Goal: Task Accomplishment & Management: Manage account settings

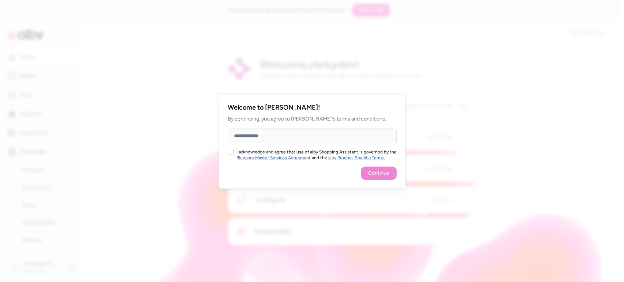
click at [292, 138] on input "Full Name" at bounding box center [312, 136] width 169 height 15
type input "**"
click at [378, 178] on div "Continue" at bounding box center [312, 173] width 169 height 13
click at [377, 175] on div "Continue" at bounding box center [312, 173] width 169 height 13
click at [232, 151] on button "I acknowledge and agree that use of alby Shopping Assistant is governed by the …" at bounding box center [231, 152] width 6 height 6
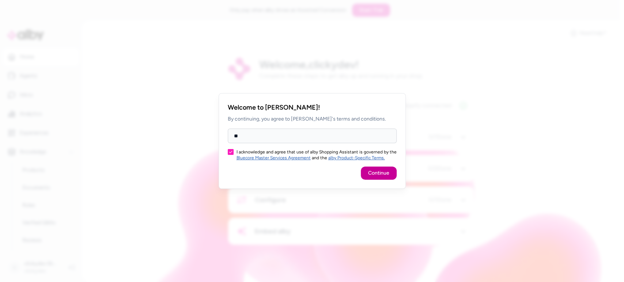
click at [377, 171] on button "Continue" at bounding box center [379, 173] width 36 height 13
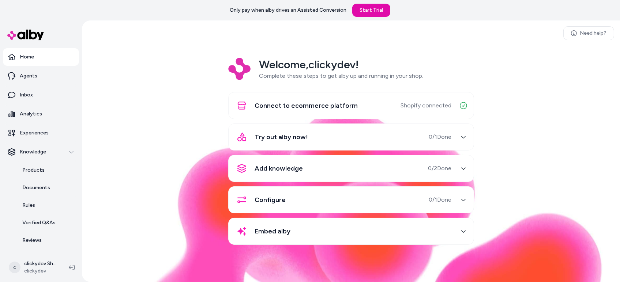
click at [363, 148] on div "Try out alby now! 0 / 1 Done" at bounding box center [351, 137] width 246 height 27
click at [359, 142] on div "Try out alby now! 0 / 1 Done" at bounding box center [342, 137] width 219 height 18
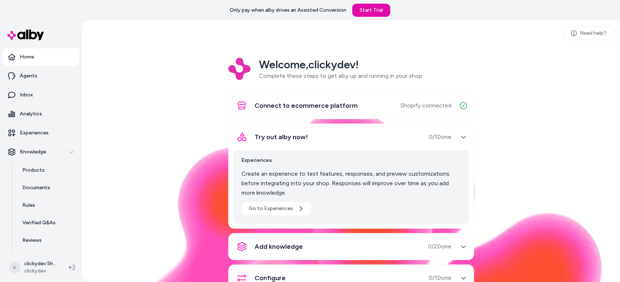
click at [472, 117] on div "Welcome, clickydev ! Complete these steps to get alby up and running in your sh…" at bounding box center [351, 196] width 526 height 276
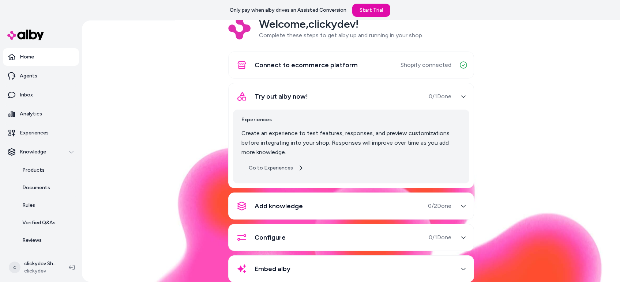
click at [284, 165] on link "Go to Experiences" at bounding box center [276, 168] width 69 height 13
click at [59, 151] on div "Knowledge" at bounding box center [41, 151] width 66 height 7
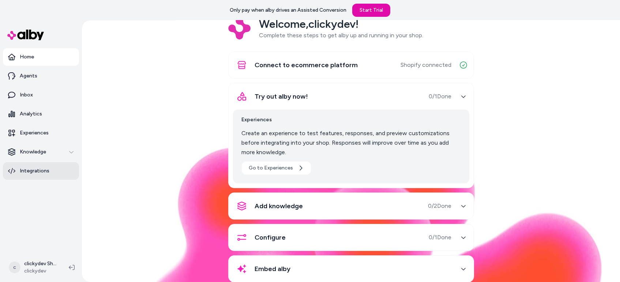
click at [47, 170] on p "Integrations" at bounding box center [35, 170] width 30 height 7
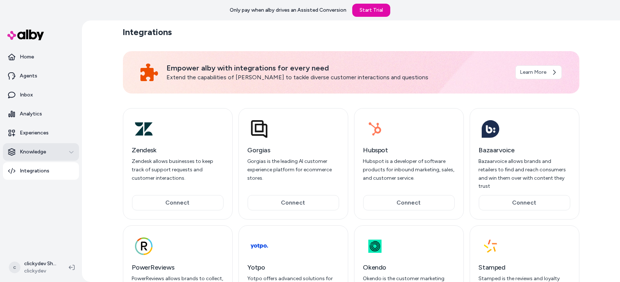
click at [56, 151] on div "Knowledge" at bounding box center [41, 151] width 66 height 7
click at [39, 151] on p "Knowledge" at bounding box center [33, 151] width 26 height 7
click at [40, 197] on nav "Home Agents Inbox Analytics Experiences Knowledge Integrations" at bounding box center [41, 149] width 76 height 203
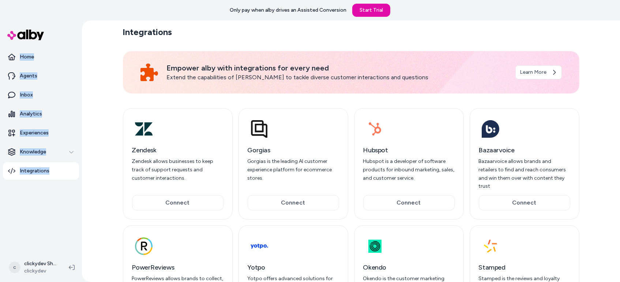
drag, startPoint x: 0, startPoint y: 49, endPoint x: 71, endPoint y: 184, distance: 152.6
click at [71, 184] on div "Home Agents Inbox Analytics Experiences Knowledge Integrations" at bounding box center [41, 136] width 82 height 233
copy ul "Home Agents Inbox Analytics Experiences Knowledge Integrations"
click at [73, 151] on icon "button" at bounding box center [71, 152] width 5 height 5
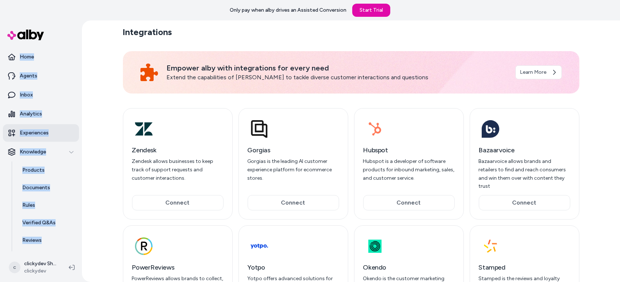
click at [31, 128] on link "Experiences" at bounding box center [41, 133] width 76 height 18
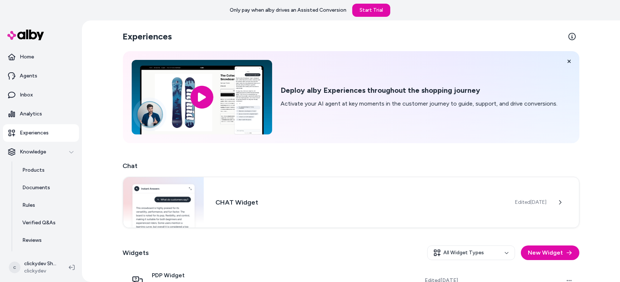
click at [86, 158] on div "Experiences Deploy alby Experiences throughout the shopping journey Activate yo…" at bounding box center [351, 151] width 538 height 262
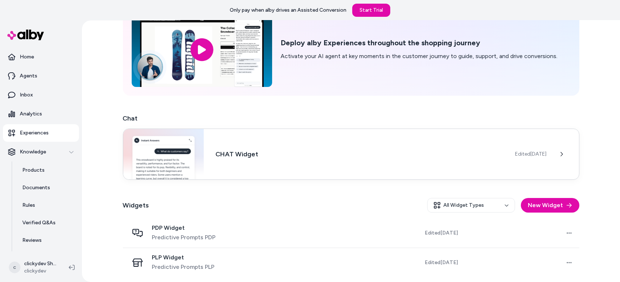
scroll to position [48, 0]
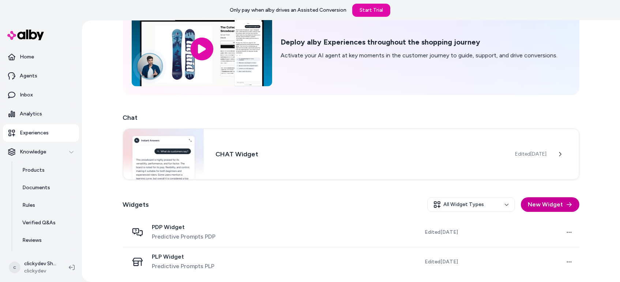
click at [531, 205] on button "New Widget" at bounding box center [550, 204] width 58 height 15
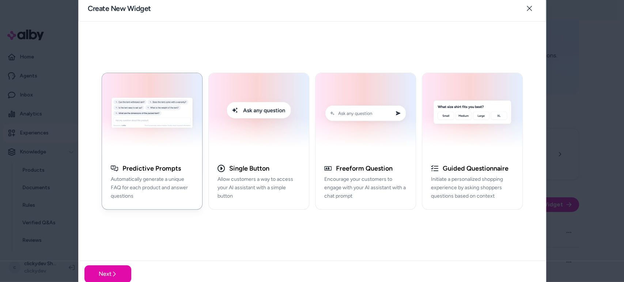
click at [158, 200] on p "Automatically generate a unique FAQ for each product and answer questions" at bounding box center [152, 187] width 83 height 25
click at [256, 151] on div "button" at bounding box center [259, 114] width 100 height 83
click at [200, 181] on div "Predictive Prompts Automatically generate a unique FAQ for each product and ans…" at bounding box center [152, 186] width 100 height 48
click at [241, 202] on div "Single Button Allow customers a way to access your AI assistant with a simple b…" at bounding box center [259, 186] width 100 height 48
click at [150, 201] on div "Predictive Prompts Automatically generate a unique FAQ for each product and ans…" at bounding box center [152, 186] width 100 height 48
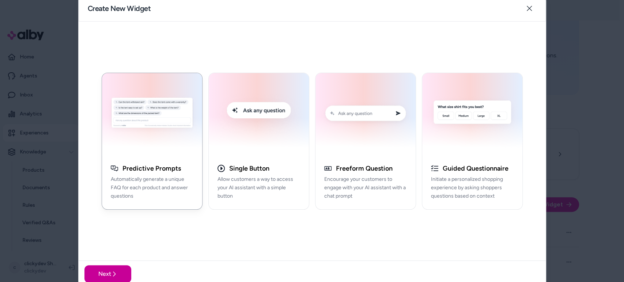
click at [102, 273] on button "Next" at bounding box center [107, 274] width 47 height 18
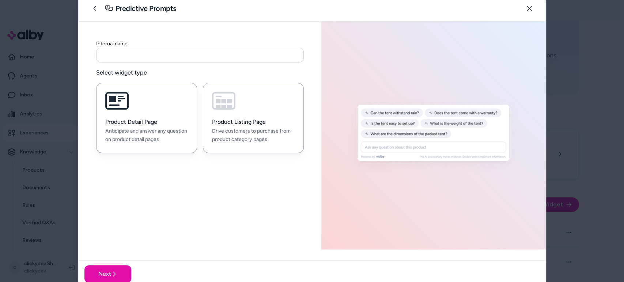
click at [241, 137] on p "Drive customers to purchase from product category pages" at bounding box center [253, 135] width 83 height 17
click at [184, 131] on p "Anticipate and answer any question on product detail pages" at bounding box center [146, 135] width 83 height 17
click at [165, 53] on input at bounding box center [200, 55] width 208 height 15
click at [266, 123] on h3 "Product Listing Page" at bounding box center [253, 121] width 83 height 7
click at [166, 140] on p "Anticipate and answer any question on product detail pages" at bounding box center [146, 135] width 83 height 17
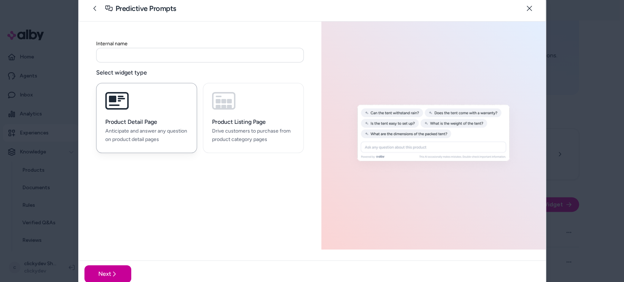
click at [114, 269] on button "Next" at bounding box center [107, 274] width 47 height 18
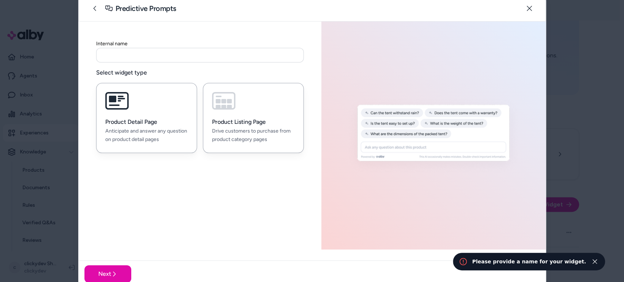
click at [254, 125] on h3 "Product Listing Page" at bounding box center [253, 121] width 83 height 7
click at [168, 57] on input at bounding box center [200, 55] width 208 height 15
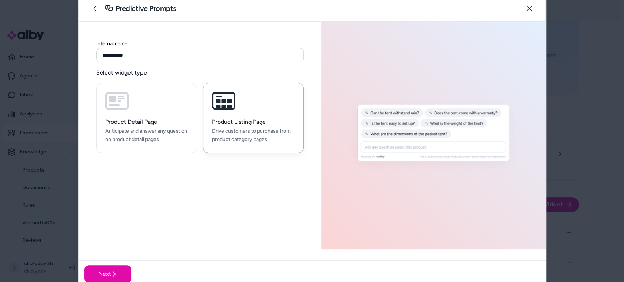
type input "**********"
click at [156, 189] on div "**********" at bounding box center [200, 136] width 243 height 228
click at [117, 274] on button "Next" at bounding box center [107, 274] width 47 height 18
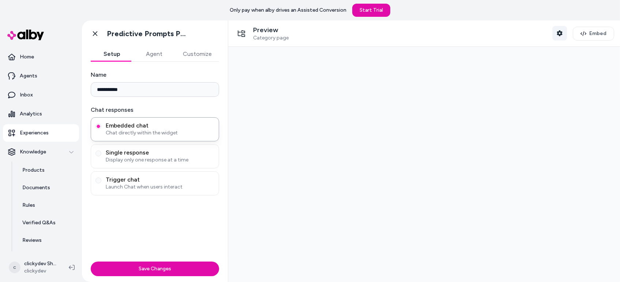
click at [557, 33] on icon "button" at bounding box center [558, 33] width 5 height 6
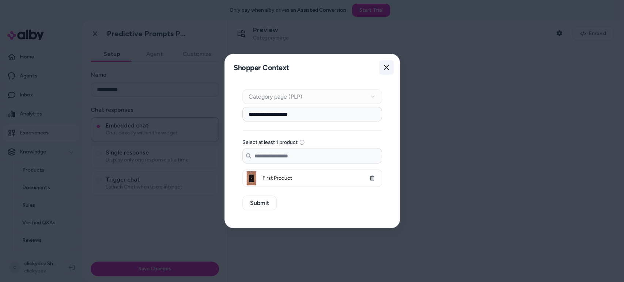
click at [386, 71] on button "Close" at bounding box center [386, 67] width 15 height 15
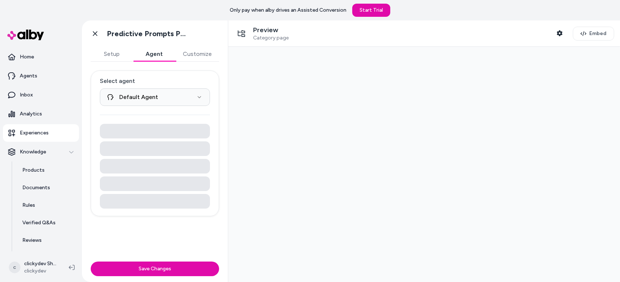
click at [146, 60] on button "Agent" at bounding box center [154, 54] width 42 height 15
click at [167, 97] on html "**********" at bounding box center [310, 151] width 620 height 303
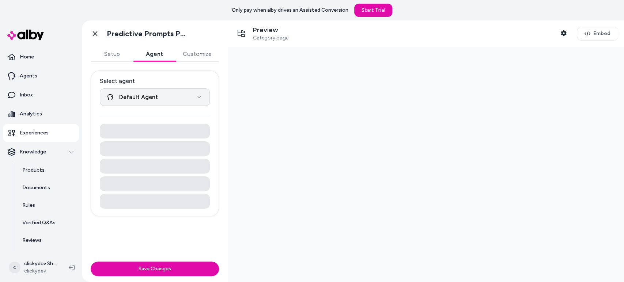
click at [167, 97] on html "**********" at bounding box center [312, 151] width 624 height 303
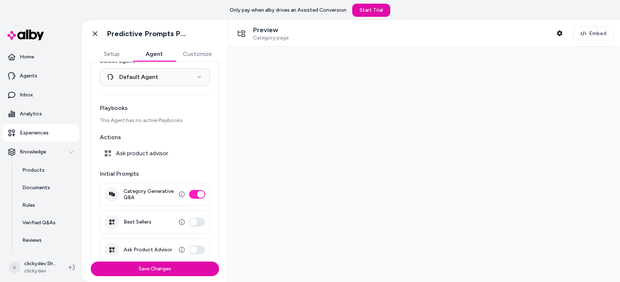
scroll to position [30, 0]
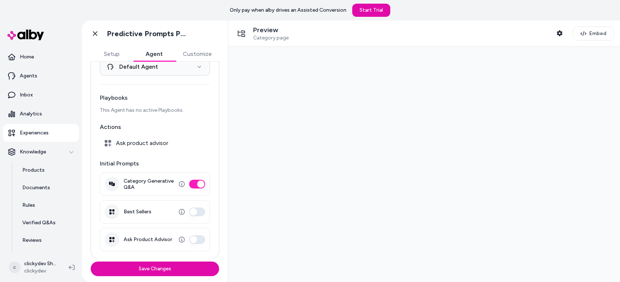
click at [165, 142] on span "Ask product advisor" at bounding box center [142, 143] width 52 height 7
click at [147, 145] on span "Ask product advisor" at bounding box center [142, 143] width 52 height 7
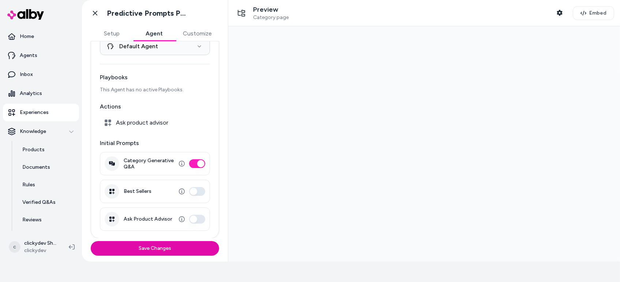
scroll to position [0, 0]
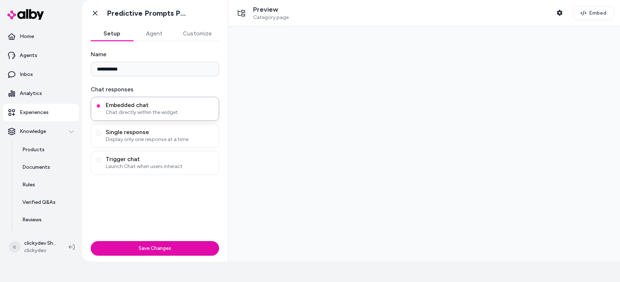
click at [113, 32] on button "Setup" at bounding box center [112, 33] width 42 height 15
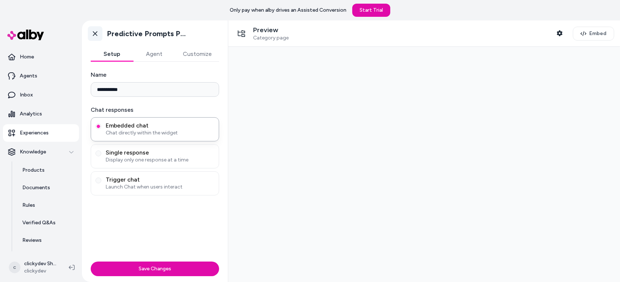
click at [95, 35] on icon at bounding box center [94, 33] width 7 height 7
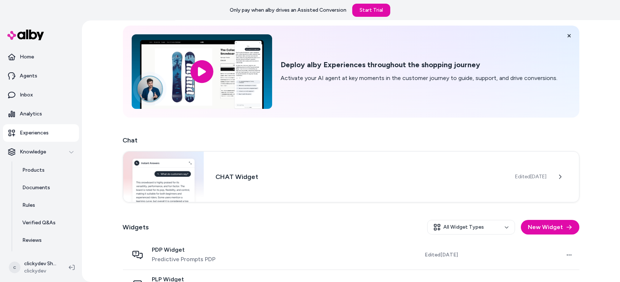
scroll to position [48, 0]
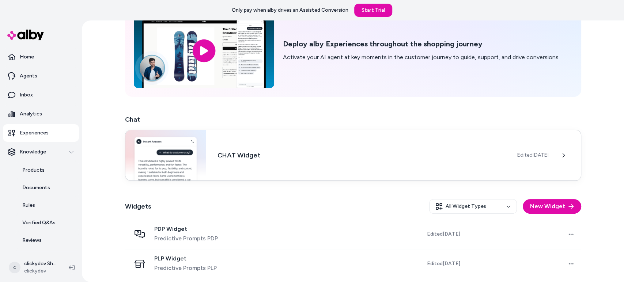
scroll to position [48, 0]
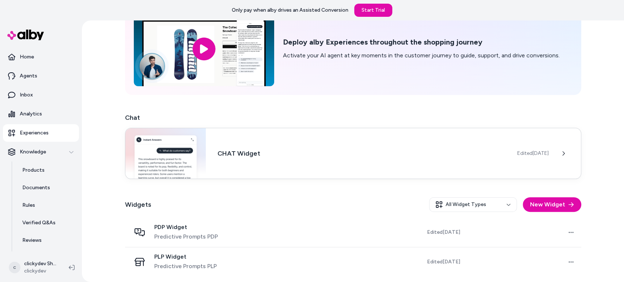
click at [318, 160] on div "CHAT Widget Edited [DATE]" at bounding box center [353, 153] width 456 height 51
click at [230, 156] on h3 "CHAT Widget" at bounding box center [362, 153] width 288 height 10
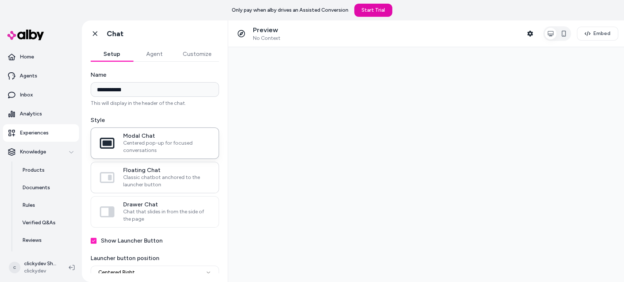
scroll to position [6, 0]
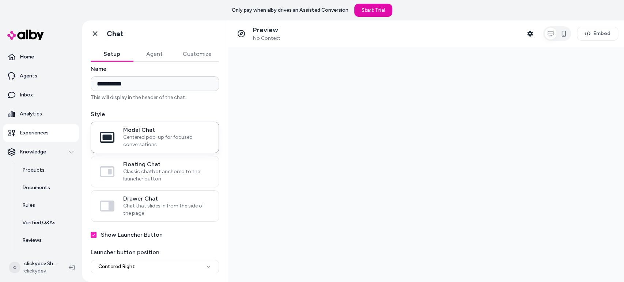
click at [152, 55] on button "Agent" at bounding box center [154, 54] width 42 height 15
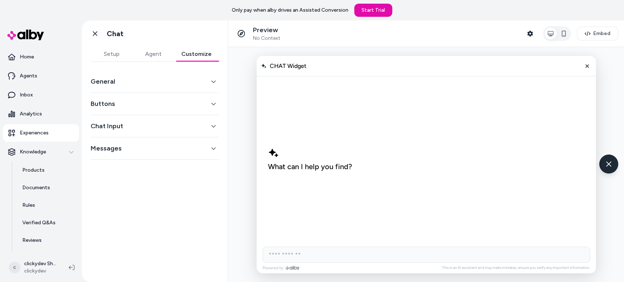
click at [195, 57] on button "Customize" at bounding box center [196, 54] width 45 height 15
click at [155, 83] on button "General" at bounding box center [155, 81] width 128 height 10
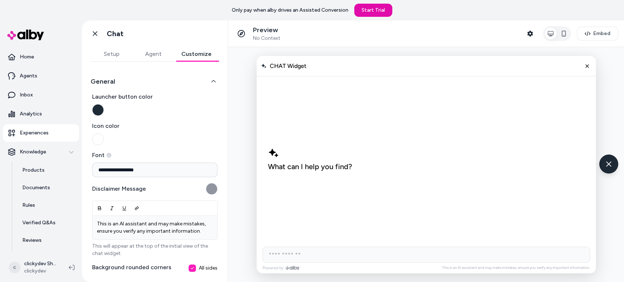
click at [155, 83] on button "General" at bounding box center [155, 81] width 128 height 10
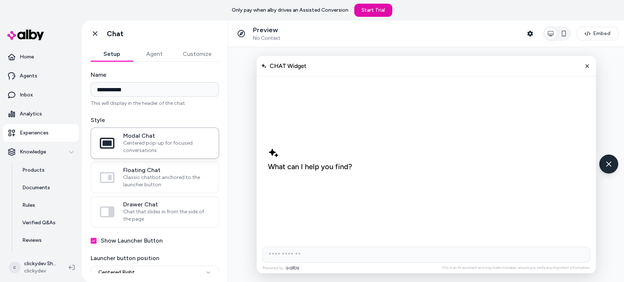
click at [113, 57] on button "Setup" at bounding box center [112, 54] width 42 height 15
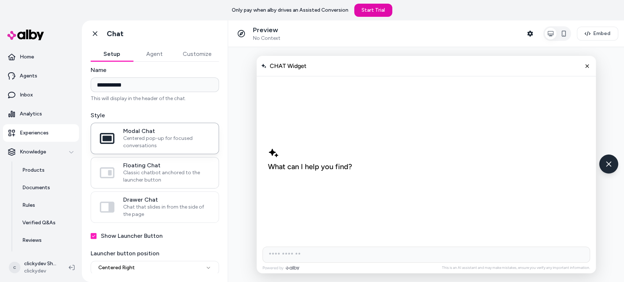
scroll to position [6, 0]
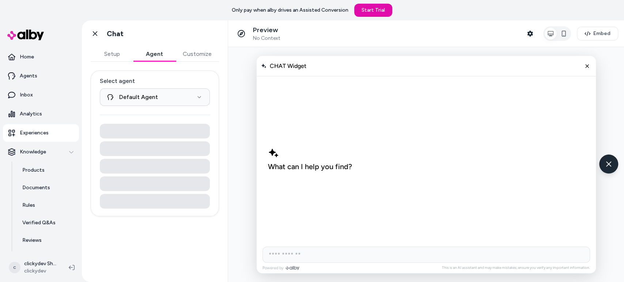
click at [150, 54] on button "Agent" at bounding box center [154, 54] width 42 height 15
click at [95, 36] on icon at bounding box center [94, 33] width 7 height 7
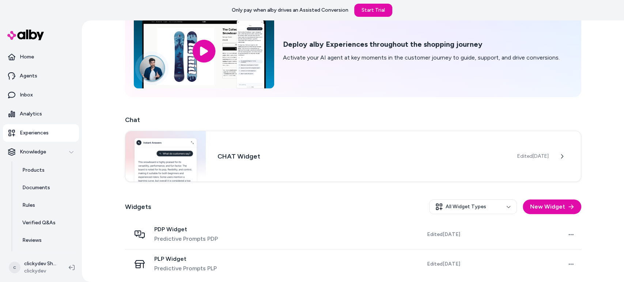
scroll to position [48, 0]
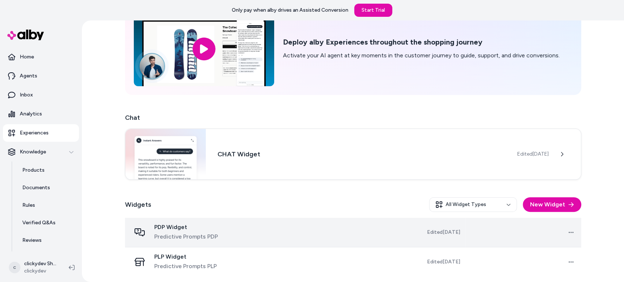
click at [371, 236] on td at bounding box center [313, 233] width 115 height 30
click at [566, 235] on html "Only pay when alby drives an Assisted Conversion Start Trial Home Agents Inbox …" at bounding box center [312, 141] width 624 height 282
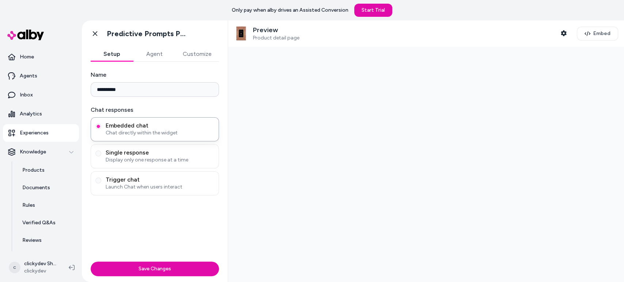
click at [170, 208] on div "**********" at bounding box center [155, 160] width 146 height 197
click at [561, 32] on icon "button" at bounding box center [563, 33] width 5 height 6
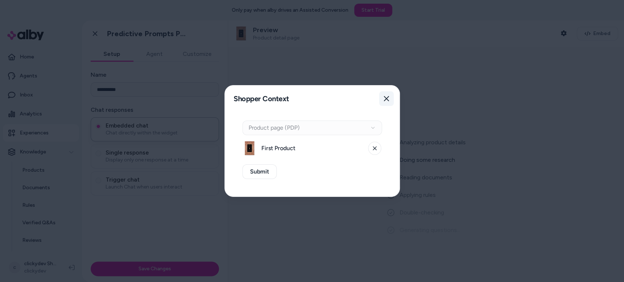
click at [392, 97] on button "Close" at bounding box center [386, 98] width 15 height 15
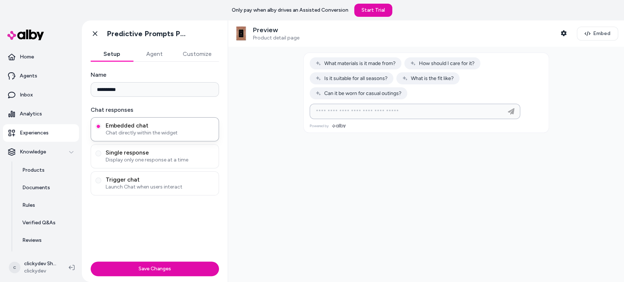
click at [380, 110] on input at bounding box center [408, 111] width 192 height 9
click at [148, 58] on button "Agent" at bounding box center [154, 54] width 42 height 15
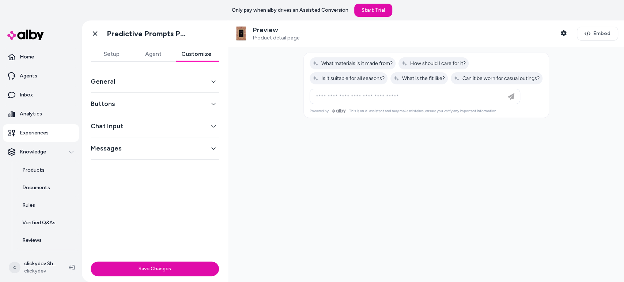
click at [196, 53] on button "Customize" at bounding box center [196, 54] width 45 height 15
click at [161, 52] on button "Agent" at bounding box center [153, 54] width 42 height 15
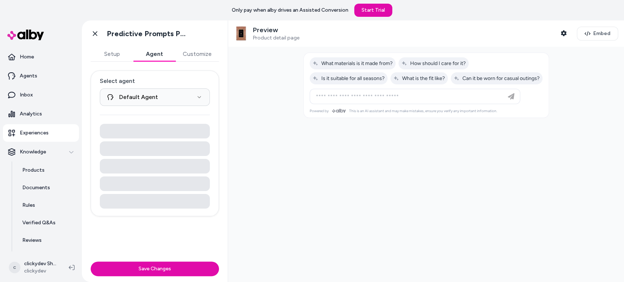
click at [386, 113] on span "This is an AI assistant and may make mistakes, ensure you verify any important …" at bounding box center [423, 111] width 148 height 5
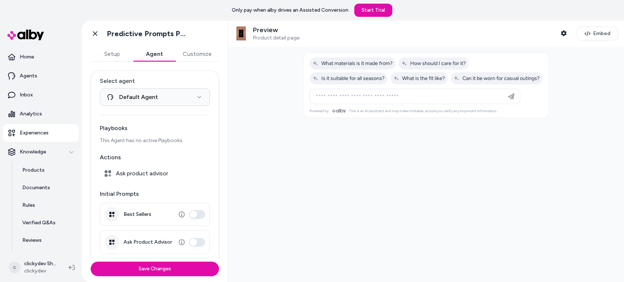
click at [422, 146] on div at bounding box center [426, 164] width 396 height 235
click at [564, 31] on button "Shopper Context" at bounding box center [563, 33] width 15 height 15
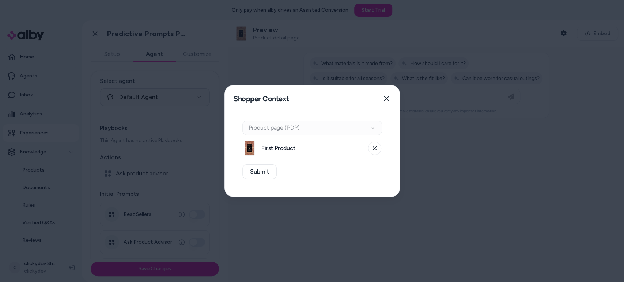
click at [323, 127] on div "Context Type Product page (PDP)" at bounding box center [312, 128] width 140 height 15
click at [376, 148] on icon at bounding box center [375, 148] width 4 height 4
click at [295, 146] on button "Select a product" at bounding box center [312, 148] width 140 height 15
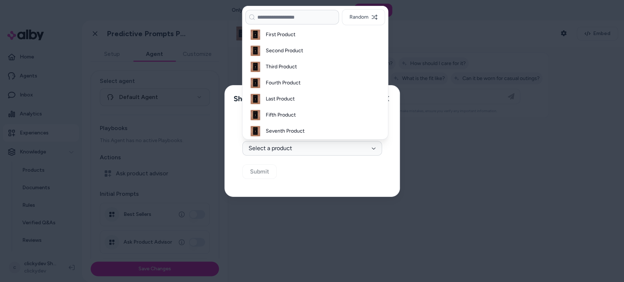
click at [354, 181] on div "Context Type Product page (PDP) Select Product Select a product Submit" at bounding box center [312, 154] width 175 height 85
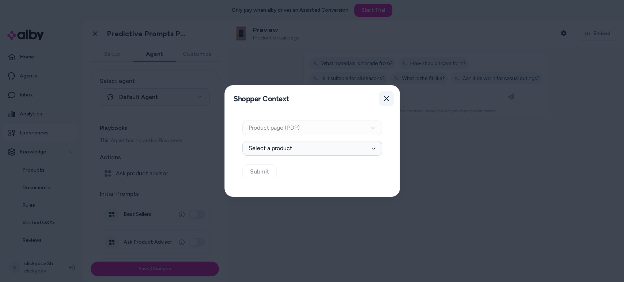
click at [384, 99] on icon "button" at bounding box center [387, 99] width 6 height 6
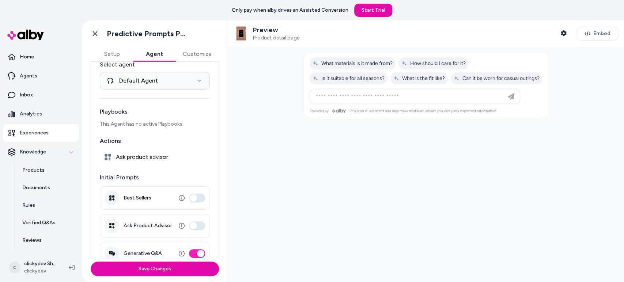
scroll to position [30, 0]
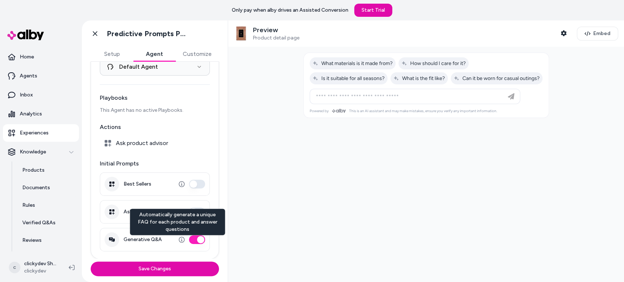
click at [193, 238] on button "Generative Q&A" at bounding box center [197, 239] width 16 height 9
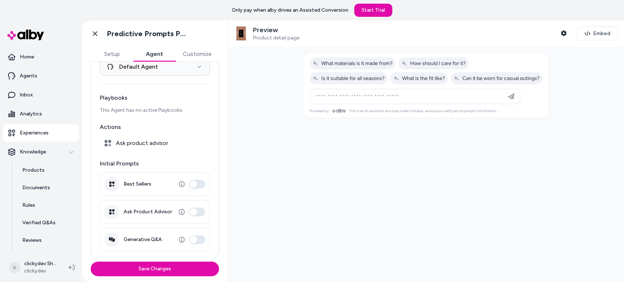
click at [193, 238] on button "Generative Q&A" at bounding box center [197, 239] width 16 height 9
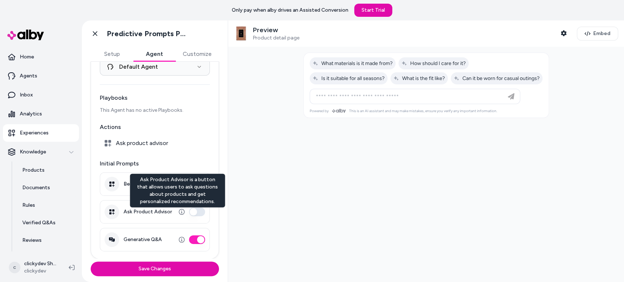
click at [189, 210] on button "Ask Product Advisor" at bounding box center [197, 212] width 16 height 9
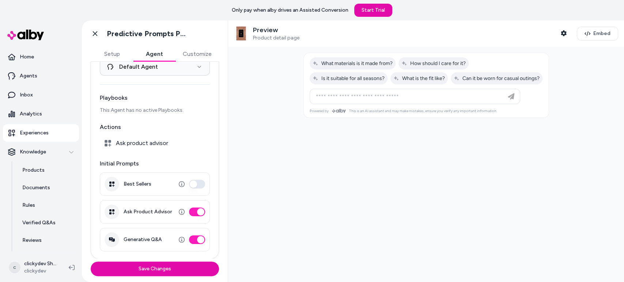
click at [192, 213] on button "Ask Product Advisor" at bounding box center [197, 212] width 16 height 9
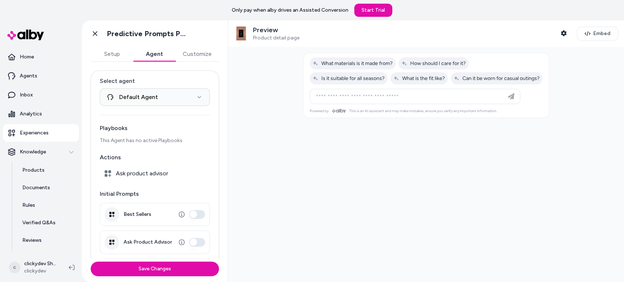
click at [135, 174] on span "Ask product advisor" at bounding box center [142, 173] width 52 height 7
click at [109, 175] on icon at bounding box center [108, 173] width 7 height 7
click at [151, 172] on span "Ask product advisor" at bounding box center [142, 173] width 52 height 7
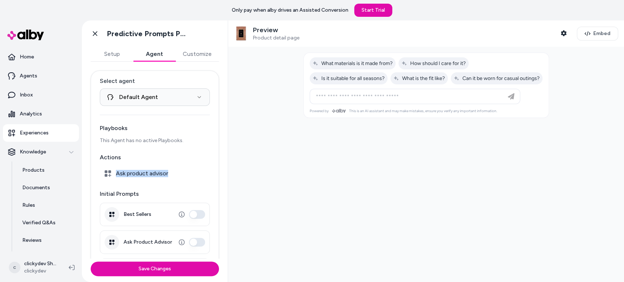
click at [190, 169] on div "Ask product advisor" at bounding box center [155, 173] width 110 height 15
click at [157, 91] on html "**********" at bounding box center [312, 141] width 624 height 282
click at [116, 51] on button "Setup" at bounding box center [112, 54] width 42 height 15
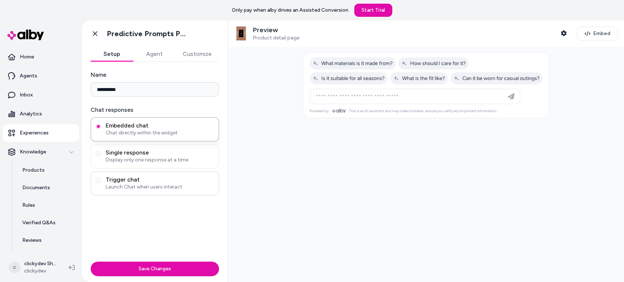
click at [146, 181] on span "Trigger chat" at bounding box center [160, 179] width 109 height 7
click at [101, 181] on button "Trigger chat Launch Chat when users interact" at bounding box center [98, 181] width 6 height 6
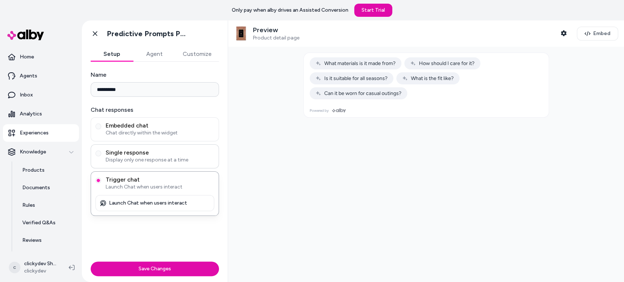
click at [149, 151] on span "Single response" at bounding box center [160, 152] width 109 height 7
click at [101, 151] on button "Single response Display only one response at a time" at bounding box center [98, 154] width 6 height 6
click at [152, 132] on span "Chat directly within the widget" at bounding box center [160, 132] width 109 height 7
click at [101, 129] on button "Embedded chat Chat directly within the widget" at bounding box center [98, 127] width 6 height 6
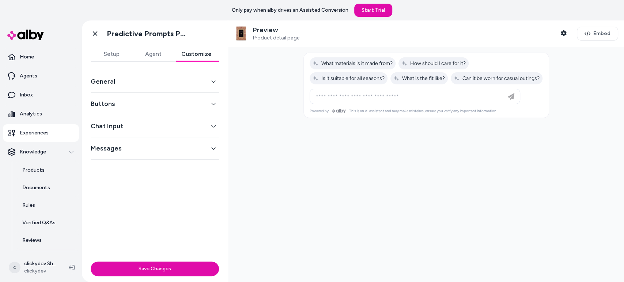
click at [190, 48] on button "Customize" at bounding box center [196, 54] width 45 height 15
click at [136, 130] on button "Chat Input" at bounding box center [155, 126] width 128 height 10
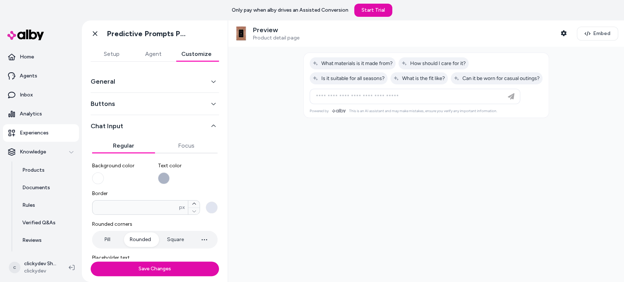
click at [126, 102] on button "Buttons" at bounding box center [155, 104] width 128 height 10
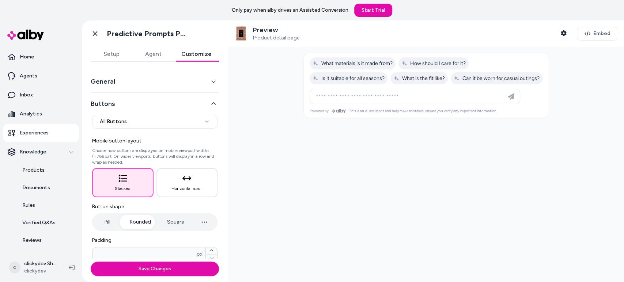
click at [120, 75] on div "General" at bounding box center [155, 82] width 128 height 22
click at [103, 84] on button "General" at bounding box center [155, 81] width 128 height 10
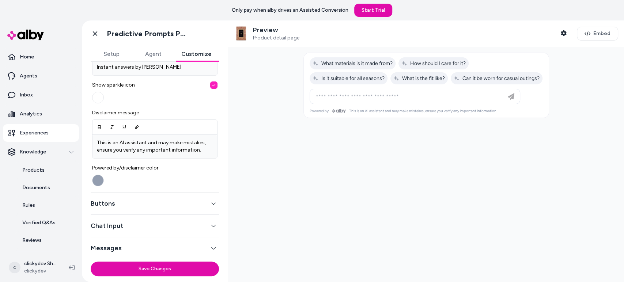
scroll to position [77, 0]
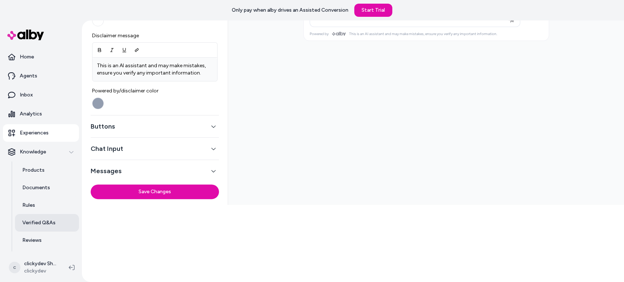
click at [51, 222] on p "Verified Q&As" at bounding box center [38, 222] width 33 height 7
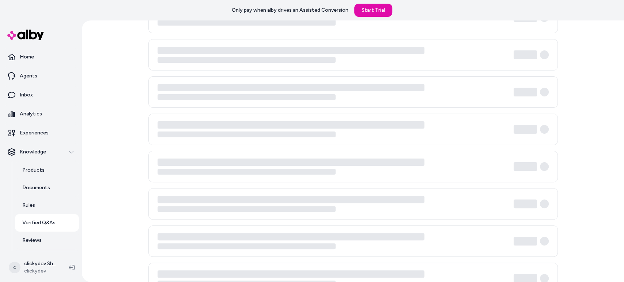
scroll to position [20, 0]
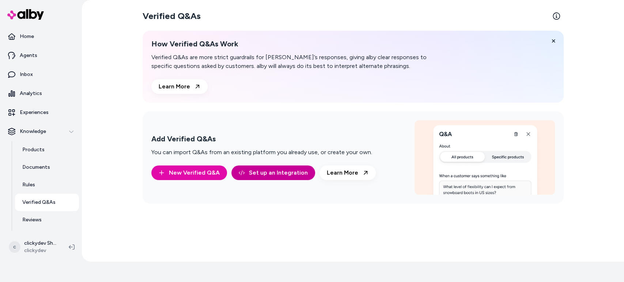
click at [284, 172] on link "Set up an Integration" at bounding box center [273, 173] width 84 height 15
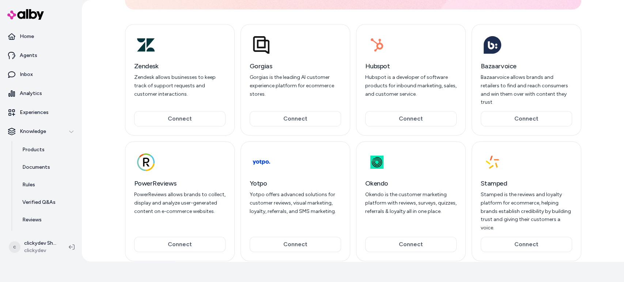
scroll to position [23, 0]
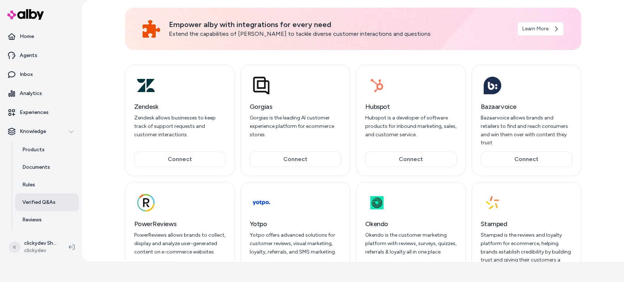
click at [47, 207] on link "Verified Q&As" at bounding box center [47, 203] width 64 height 18
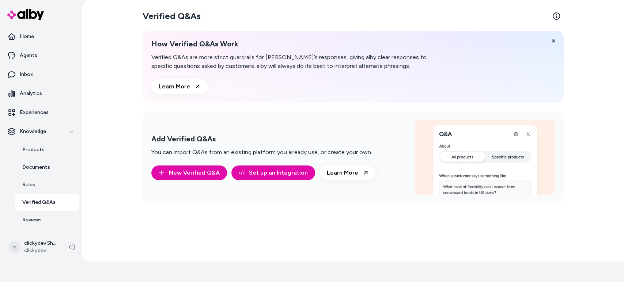
click at [151, 211] on div "Verified Q&As How Verified Q&As Work Verified Q&As are more strict guardrails f…" at bounding box center [353, 131] width 421 height 250
click at [162, 169] on button "New Verified Q&A" at bounding box center [189, 173] width 76 height 15
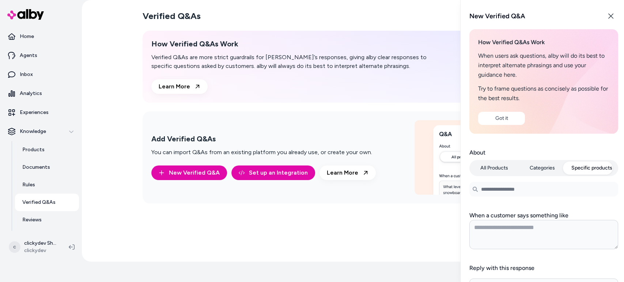
click at [588, 170] on button "Specific products" at bounding box center [592, 168] width 50 height 13
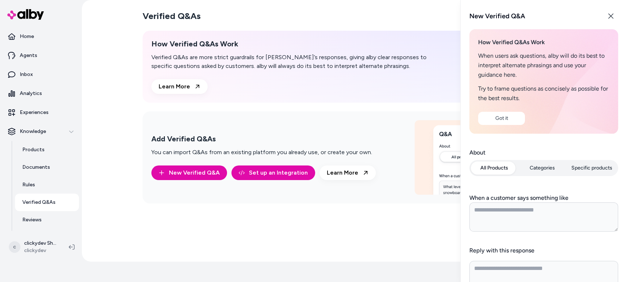
click at [491, 171] on button "All Products" at bounding box center [494, 168] width 47 height 13
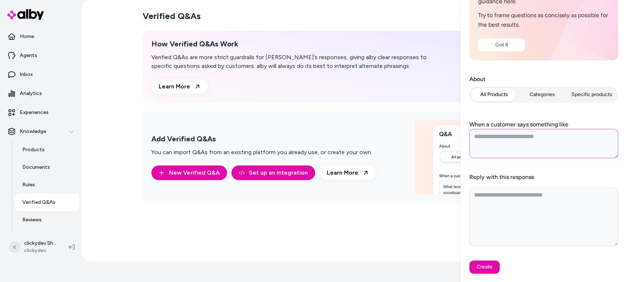
click at [524, 134] on textarea "When a customer says something like" at bounding box center [543, 143] width 149 height 29
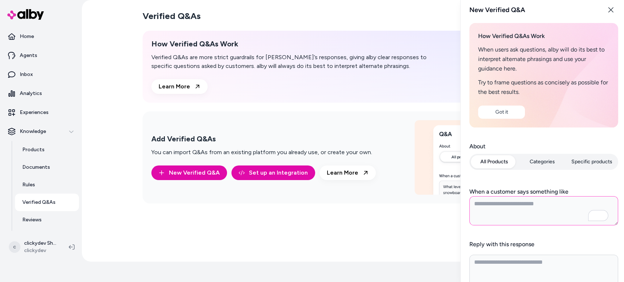
scroll to position [0, 0]
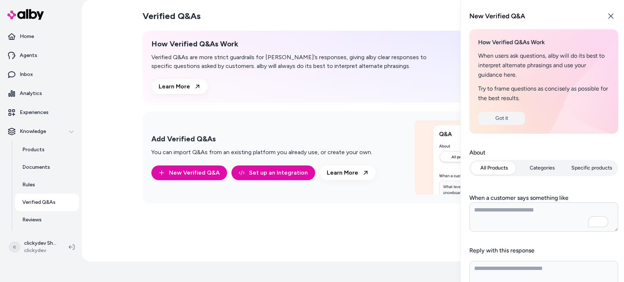
click at [508, 121] on button "Got it" at bounding box center [501, 118] width 47 height 13
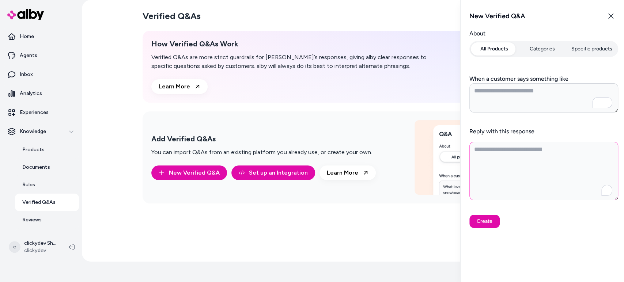
click at [502, 155] on textarea "Reply with this response" at bounding box center [543, 171] width 149 height 58
click at [537, 47] on button "Categories" at bounding box center [542, 48] width 47 height 13
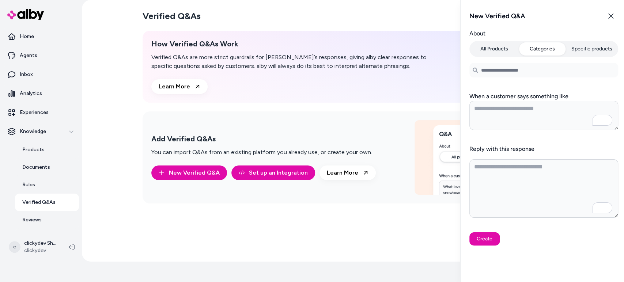
click at [585, 44] on button "Specific products" at bounding box center [592, 48] width 50 height 13
type textarea "*"
click at [288, 192] on div "Add Verified Q&As You can import Q&As from an existing platform you already use…" at bounding box center [353, 158] width 421 height 92
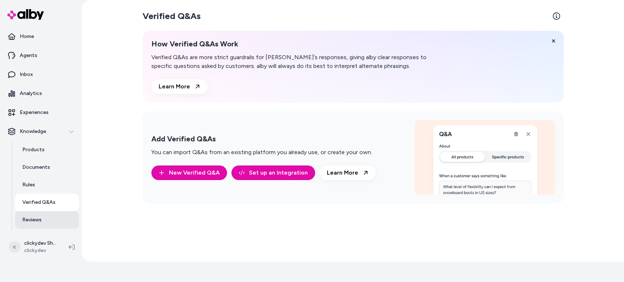
click at [36, 212] on link "Reviews" at bounding box center [47, 220] width 64 height 18
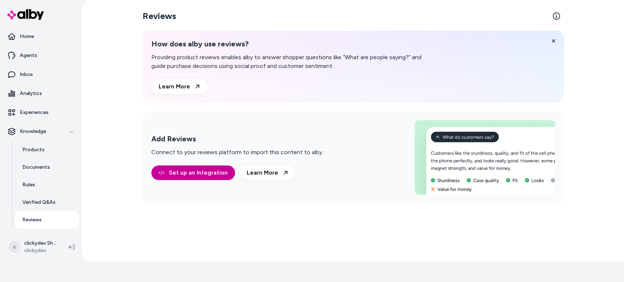
click at [169, 170] on link "Set up an Integration" at bounding box center [193, 173] width 84 height 15
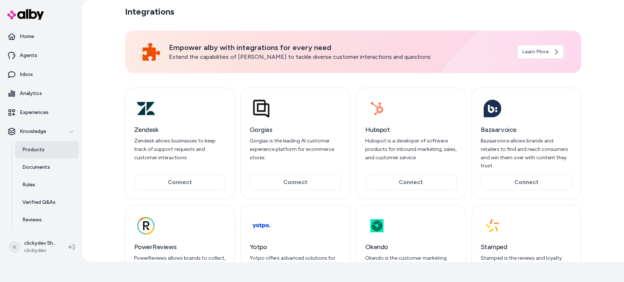
click at [48, 157] on link "Products" at bounding box center [47, 150] width 64 height 18
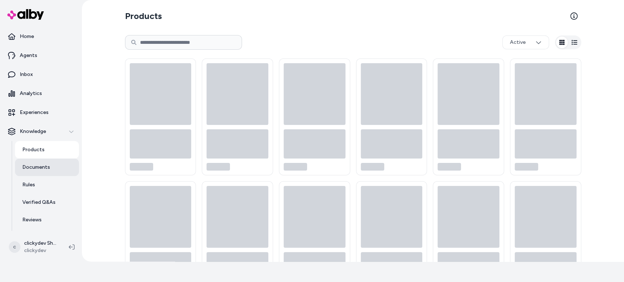
click at [47, 164] on p "Documents" at bounding box center [36, 167] width 28 height 7
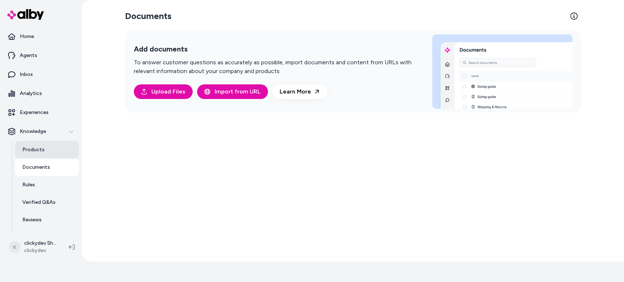
click at [51, 148] on link "Products" at bounding box center [47, 150] width 64 height 18
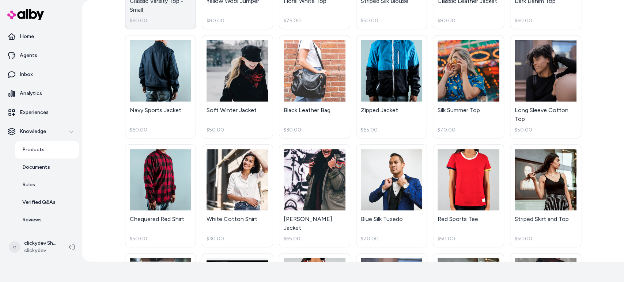
scroll to position [535, 0]
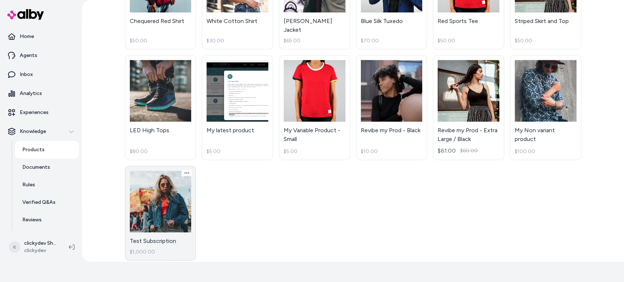
click at [170, 198] on link "Test Subscription $1,000.00" at bounding box center [160, 213] width 71 height 95
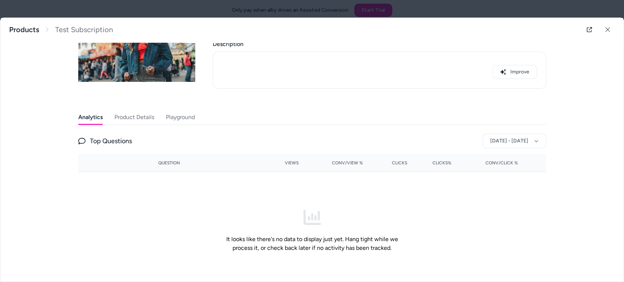
scroll to position [81, 0]
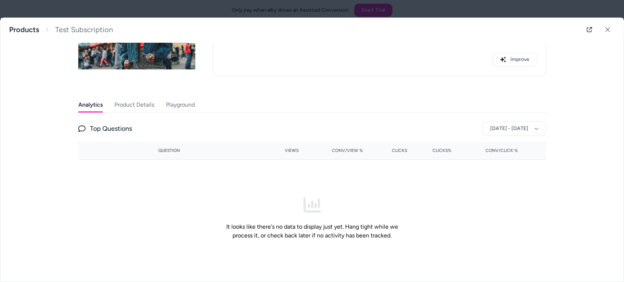
click at [175, 72] on img at bounding box center [136, 30] width 117 height 117
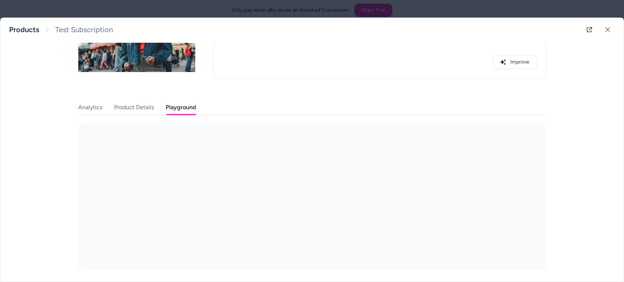
click at [176, 103] on button "Playground" at bounding box center [181, 107] width 30 height 15
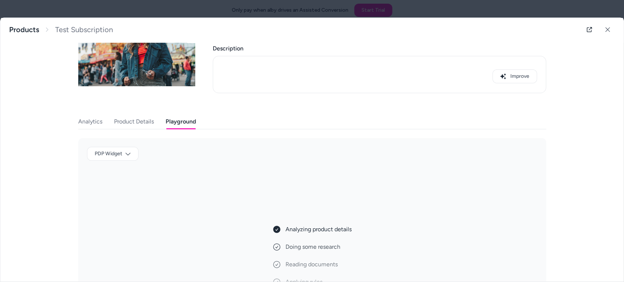
scroll to position [0, 0]
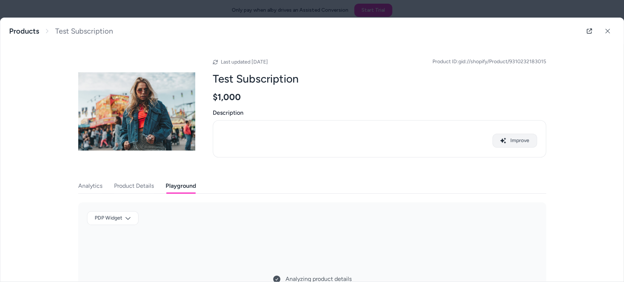
click at [512, 139] on button "Improve" at bounding box center [514, 141] width 45 height 14
click at [236, 166] on div "Last updated Aug 20, 2025 Product ID: gid://shopify/Product/9310232183015 Test …" at bounding box center [379, 111] width 333 height 117
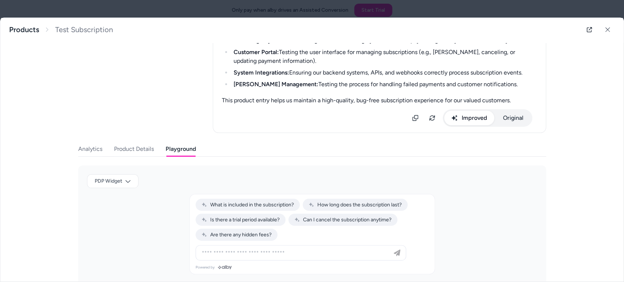
scroll to position [244, 0]
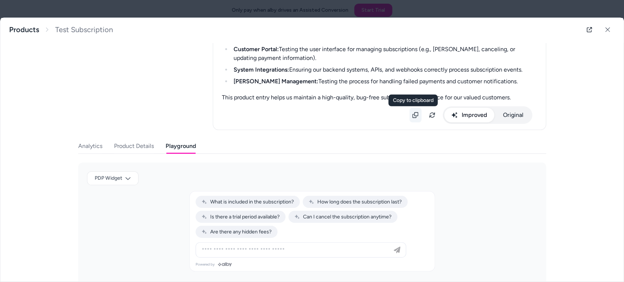
click at [416, 116] on icon at bounding box center [415, 115] width 6 height 6
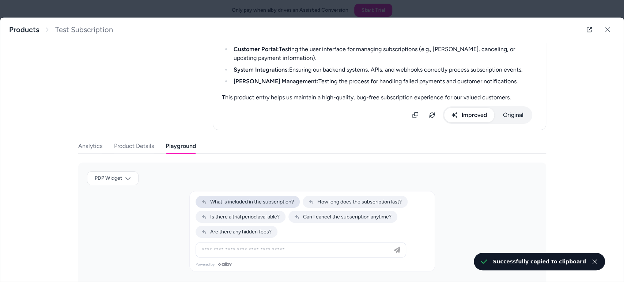
scroll to position [282, 0]
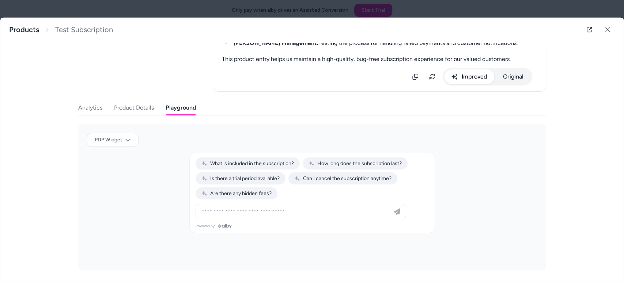
click at [136, 113] on button "Product Details" at bounding box center [134, 108] width 40 height 15
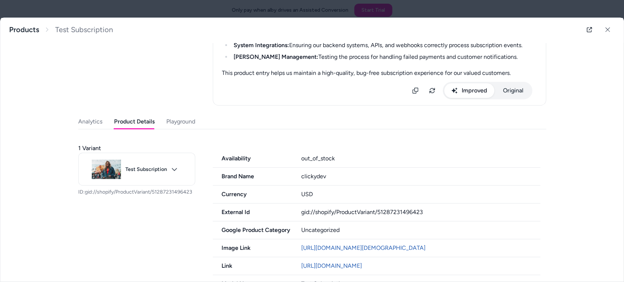
scroll to position [249, 0]
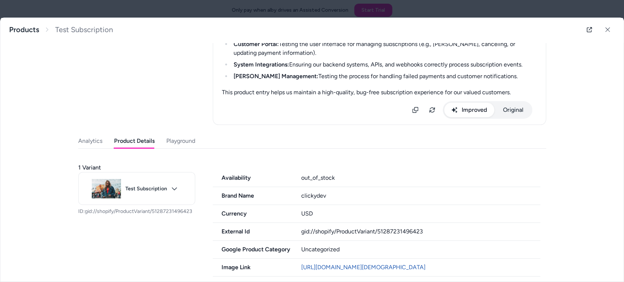
click at [94, 143] on button "Analytics" at bounding box center [90, 141] width 24 height 15
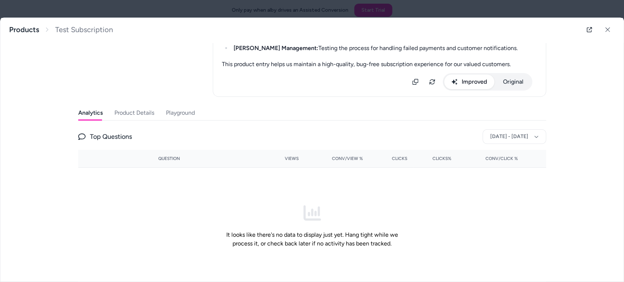
scroll to position [291, 0]
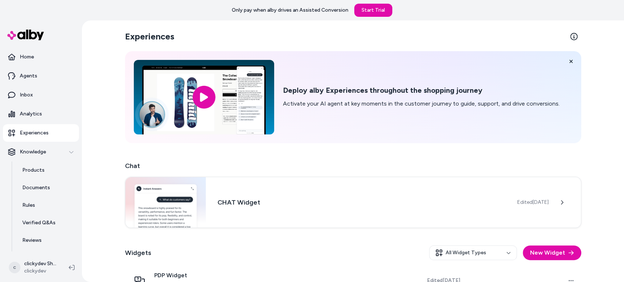
scroll to position [78, 0]
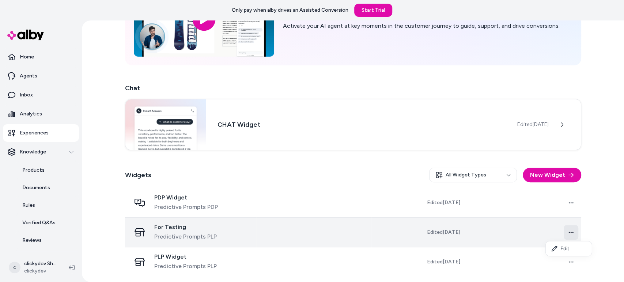
click at [567, 228] on html "Only pay when alby drives an Assisted Conversion Start Trial Home Agents Inbox …" at bounding box center [312, 141] width 624 height 282
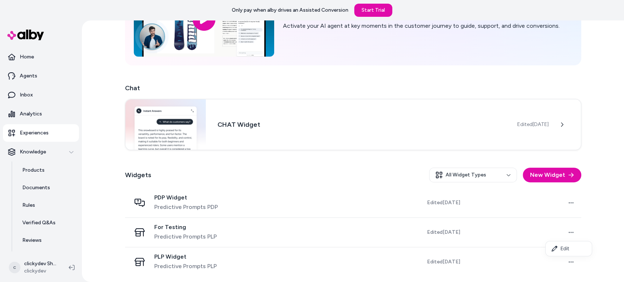
click at [592, 215] on html "Only pay when alby drives an Assisted Conversion Start Trial Home Agents Inbox …" at bounding box center [312, 141] width 624 height 282
click at [156, 225] on span "For Testing" at bounding box center [185, 227] width 63 height 7
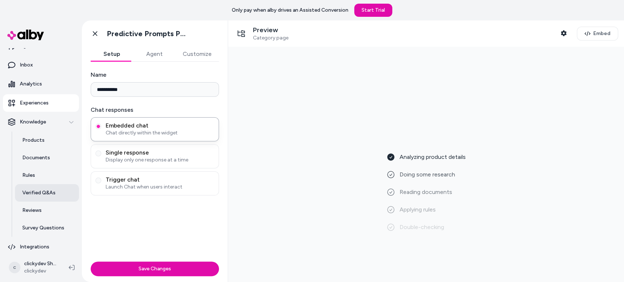
scroll to position [34, 0]
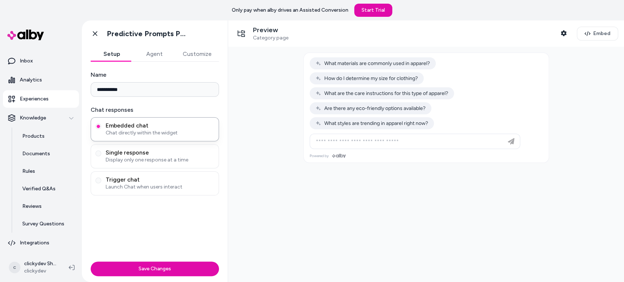
click at [241, 35] on icon at bounding box center [241, 33] width 7 height 7
click at [159, 58] on button "Agent" at bounding box center [154, 54] width 42 height 15
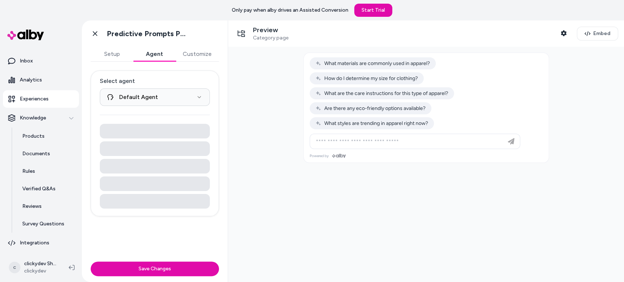
click at [194, 52] on button "Customize" at bounding box center [197, 54] width 44 height 15
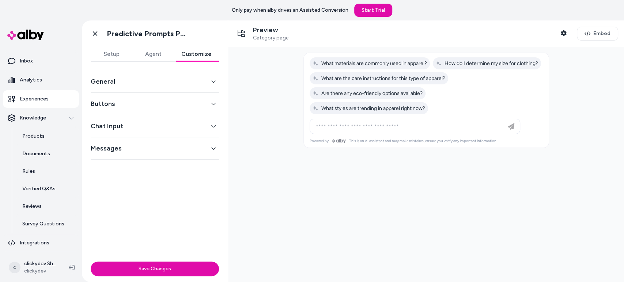
click at [187, 84] on button "General" at bounding box center [155, 81] width 128 height 10
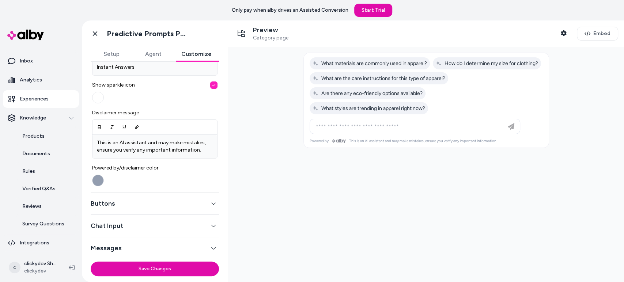
click at [185, 201] on button "Buttons" at bounding box center [155, 204] width 128 height 10
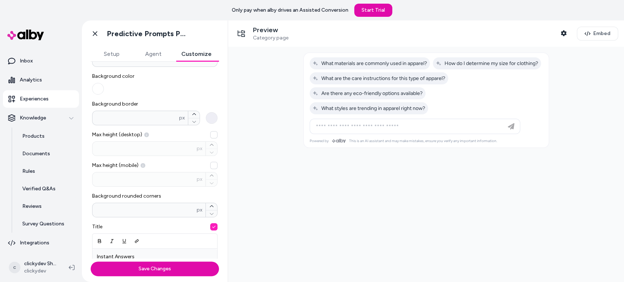
scroll to position [0, 0]
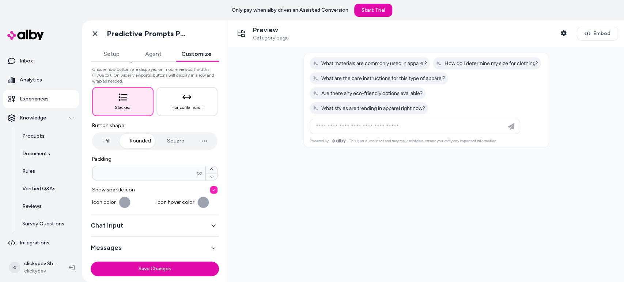
click at [181, 219] on div "Chat Input" at bounding box center [155, 226] width 128 height 22
click at [113, 223] on button "Chat Input" at bounding box center [155, 225] width 128 height 10
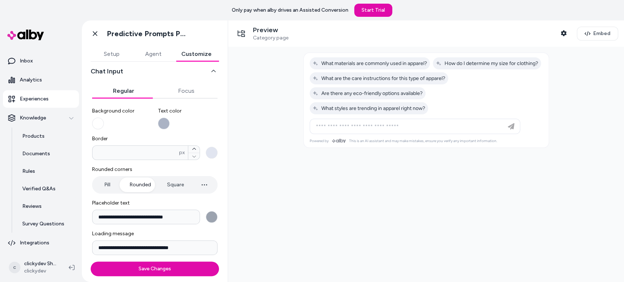
scroll to position [95, 0]
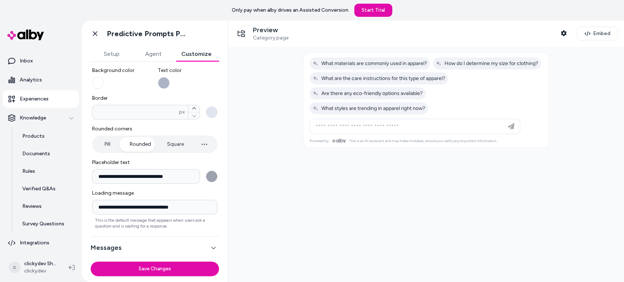
click at [148, 177] on input "**********" at bounding box center [146, 176] width 108 height 15
click at [163, 174] on input "**********" at bounding box center [146, 176] width 108 height 15
click at [178, 177] on input "**********" at bounding box center [146, 176] width 108 height 15
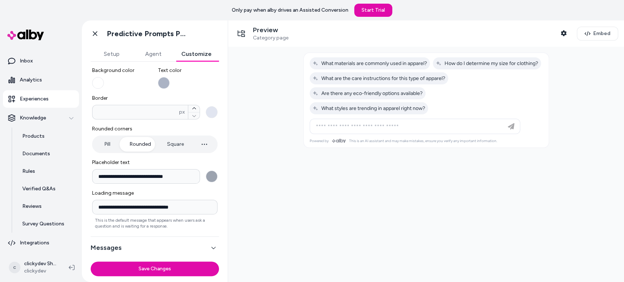
click at [186, 178] on input "**********" at bounding box center [146, 176] width 108 height 15
click at [137, 241] on div "Messages" at bounding box center [155, 248] width 128 height 22
click at [101, 241] on div "Messages" at bounding box center [155, 248] width 128 height 22
click at [103, 244] on button "Messages" at bounding box center [155, 248] width 128 height 10
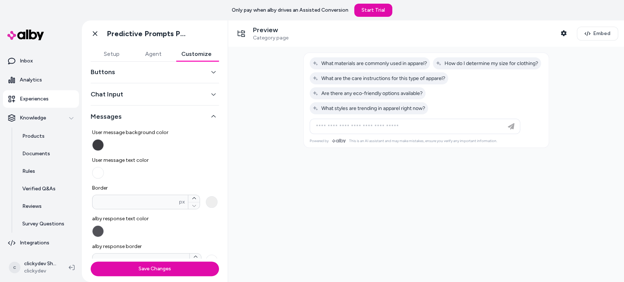
scroll to position [0, 0]
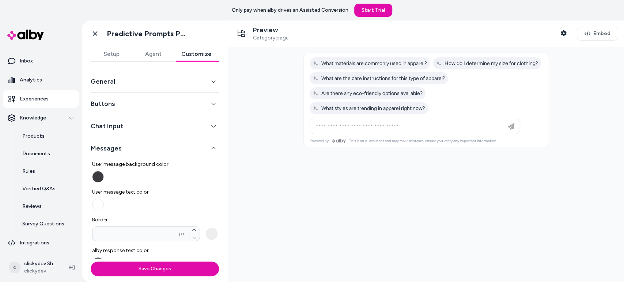
click at [156, 53] on button "Agent" at bounding box center [153, 54] width 42 height 15
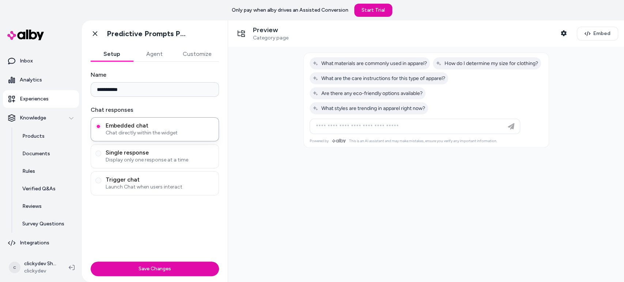
click at [109, 52] on button "Setup" at bounding box center [112, 54] width 42 height 15
click at [118, 154] on span "Single response" at bounding box center [160, 152] width 109 height 7
click at [101, 154] on button "Single response Display only one response at a time" at bounding box center [98, 154] width 6 height 6
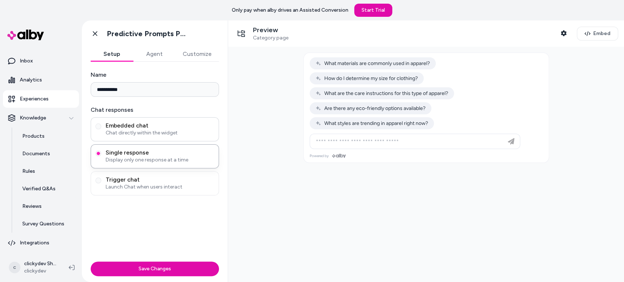
click at [145, 132] on span "Chat directly within the widget" at bounding box center [160, 132] width 109 height 7
click at [101, 129] on button "Embedded chat Chat directly within the widget" at bounding box center [98, 127] width 6 height 6
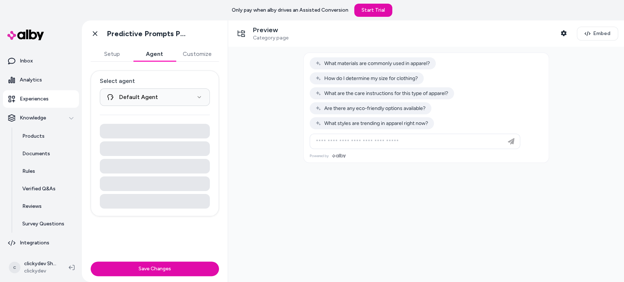
click at [157, 58] on button "Agent" at bounding box center [154, 54] width 42 height 15
click at [189, 53] on button "Customize" at bounding box center [197, 54] width 44 height 15
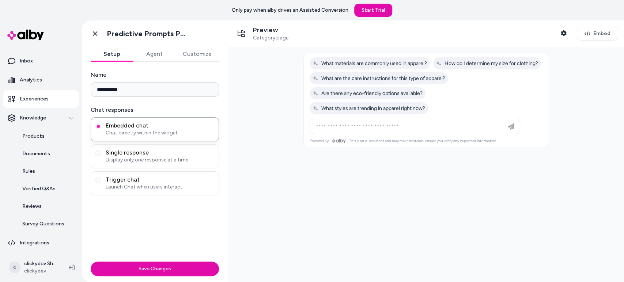
click at [114, 52] on button "Setup" at bounding box center [112, 54] width 42 height 15
click at [154, 50] on button "Agent" at bounding box center [154, 54] width 42 height 15
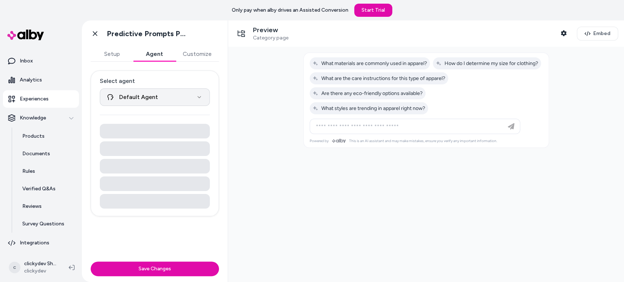
click at [159, 98] on html "**********" at bounding box center [312, 141] width 624 height 282
click at [159, 97] on html "**********" at bounding box center [312, 141] width 624 height 282
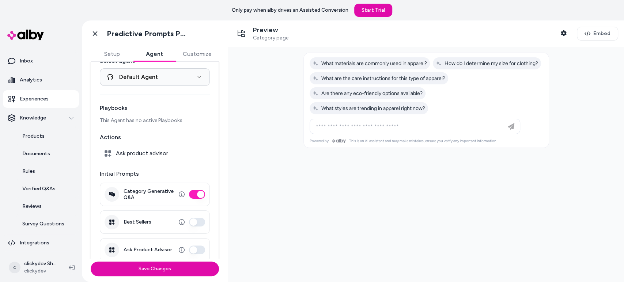
scroll to position [30, 0]
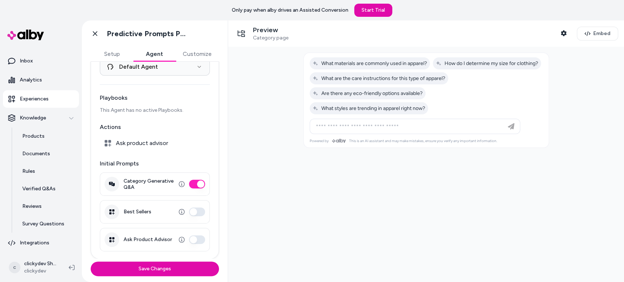
click at [109, 113] on p "This Agent has no active Playbooks." at bounding box center [155, 110] width 110 height 7
click at [110, 113] on p "This Agent has no active Playbooks." at bounding box center [155, 110] width 110 height 7
click at [134, 112] on p "This Agent has no active Playbooks." at bounding box center [155, 110] width 110 height 7
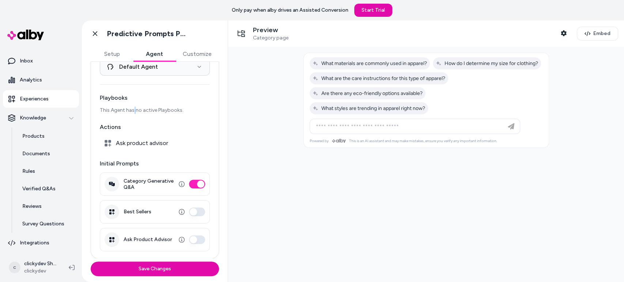
click at [134, 112] on p "This Agent has no active Playbooks." at bounding box center [155, 110] width 110 height 7
click at [158, 113] on p "This Agent has no active Playbooks." at bounding box center [155, 110] width 110 height 7
click at [168, 111] on p "This Agent has no active Playbooks." at bounding box center [155, 110] width 110 height 7
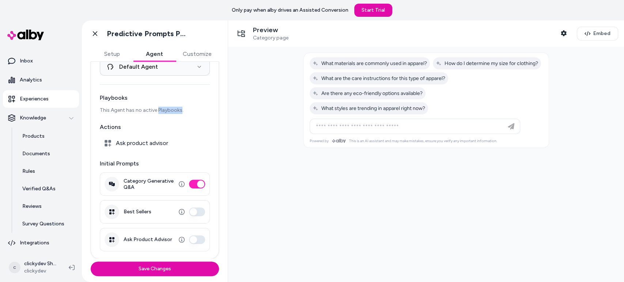
click at [170, 109] on p "This Agent has no active Playbooks." at bounding box center [155, 110] width 110 height 7
click at [175, 109] on p "This Agent has no active Playbooks." at bounding box center [155, 110] width 110 height 7
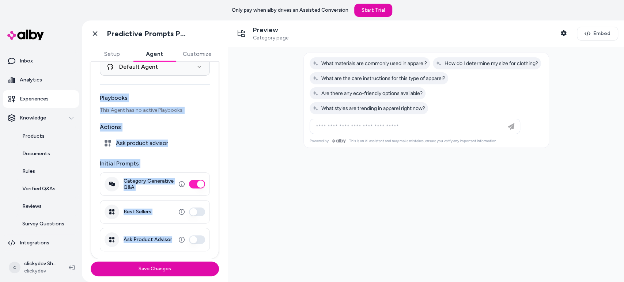
drag, startPoint x: 93, startPoint y: 81, endPoint x: 163, endPoint y: 248, distance: 180.9
click at [163, 248] on div "**********" at bounding box center [155, 149] width 128 height 219
copy div "Playbooks This Agent has no active Playbooks. Actions Ask product advisor Initi…"
click at [146, 109] on p "This Agent has no active Playbooks." at bounding box center [155, 110] width 110 height 7
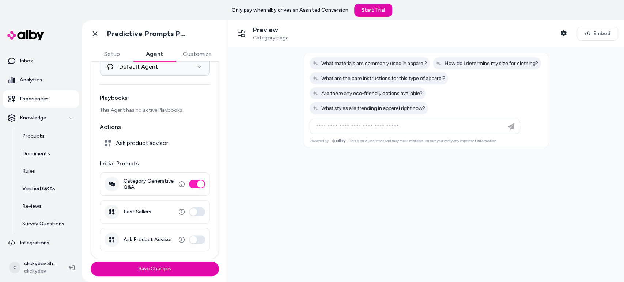
click at [167, 110] on p "This Agent has no active Playbooks." at bounding box center [155, 110] width 110 height 7
click at [175, 109] on p "This Agent has no active Playbooks." at bounding box center [155, 110] width 110 height 7
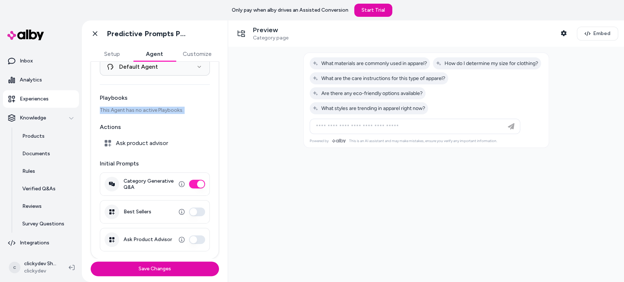
click at [188, 111] on p "This Agent has no active Playbooks." at bounding box center [155, 110] width 110 height 7
click at [161, 142] on span "Ask product advisor" at bounding box center [142, 143] width 52 height 7
click at [174, 142] on div "Ask product advisor" at bounding box center [155, 143] width 110 height 15
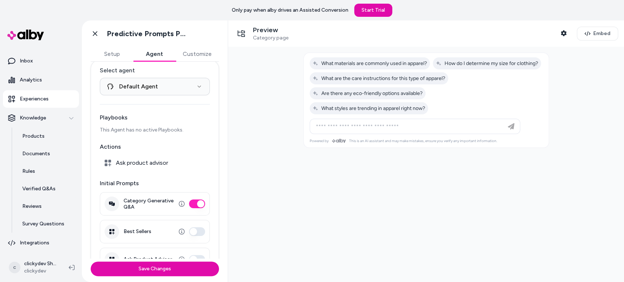
scroll to position [0, 0]
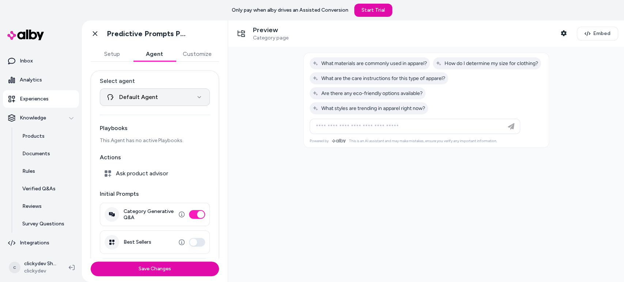
click at [148, 93] on html "**********" at bounding box center [312, 141] width 624 height 282
click at [192, 54] on button "Customize" at bounding box center [197, 54] width 44 height 15
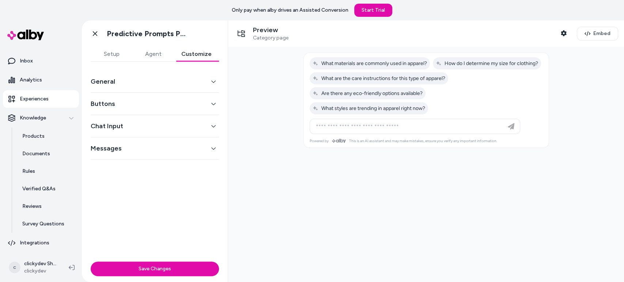
click at [116, 56] on button "Setup" at bounding box center [112, 54] width 42 height 15
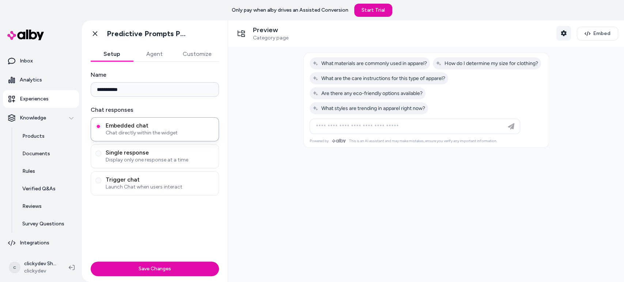
click at [562, 36] on icon "button" at bounding box center [564, 33] width 6 height 6
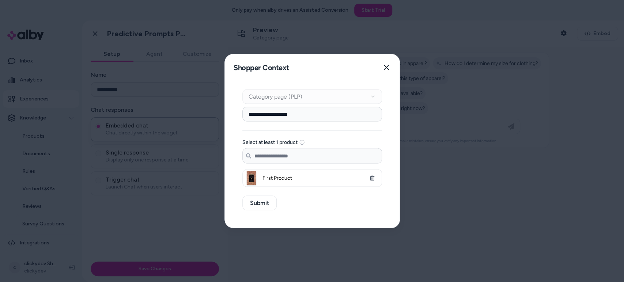
click at [302, 98] on div "Context Type Category page (PLP)" at bounding box center [312, 97] width 140 height 15
click at [312, 110] on input "**********" at bounding box center [312, 114] width 140 height 15
click at [390, 68] on button "Close" at bounding box center [386, 67] width 15 height 15
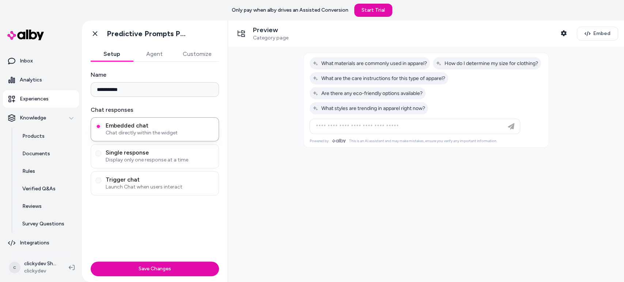
click at [254, 9] on p "Only pay when alby drives an Assisted Conversion" at bounding box center [290, 10] width 117 height 7
click at [304, 14] on div "Only pay when alby drives an Assisted Conversion Start Trial" at bounding box center [312, 10] width 624 height 20
click at [45, 245] on p "Integrations" at bounding box center [35, 242] width 30 height 7
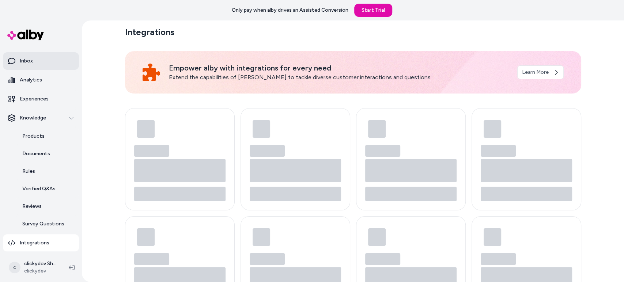
click at [42, 63] on link "Inbox" at bounding box center [41, 61] width 76 height 18
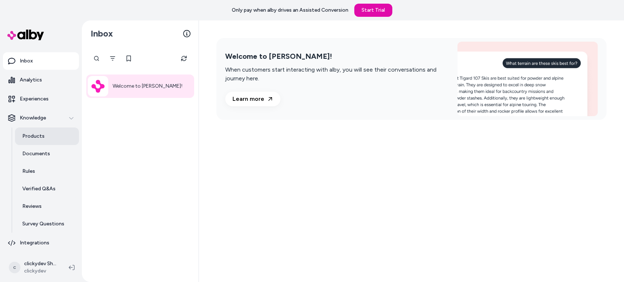
click at [50, 135] on link "Products" at bounding box center [47, 137] width 64 height 18
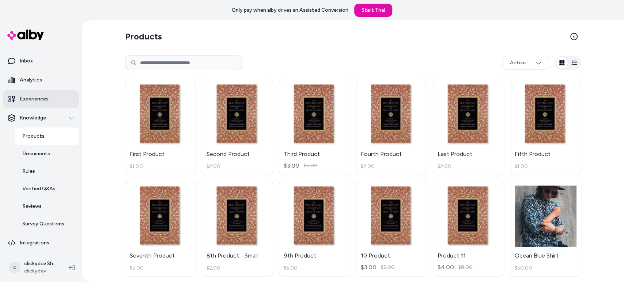
click at [24, 102] on link "Experiences" at bounding box center [41, 99] width 76 height 18
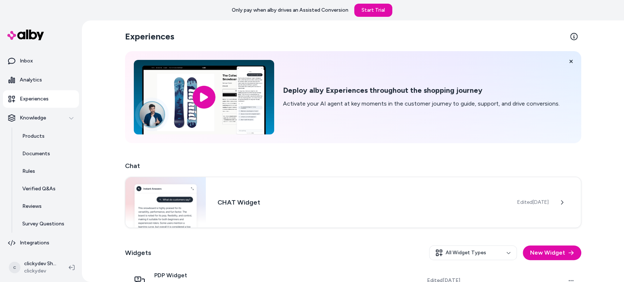
scroll to position [78, 0]
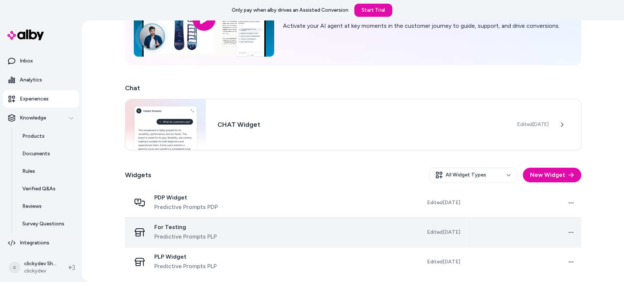
click at [229, 236] on div "For Testing Predictive Prompts PLP" at bounding box center [191, 233] width 120 height 18
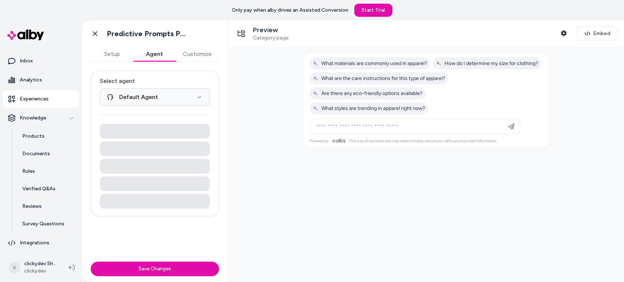
click at [145, 58] on button "Agent" at bounding box center [154, 54] width 42 height 15
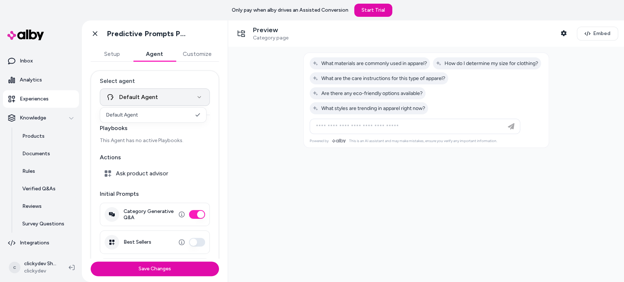
click at [165, 97] on html "**********" at bounding box center [312, 141] width 624 height 282
click at [130, 140] on p "This Agent has no active Playbooks." at bounding box center [155, 140] width 110 height 7
drag, startPoint x: 130, startPoint y: 140, endPoint x: 161, endPoint y: 140, distance: 30.7
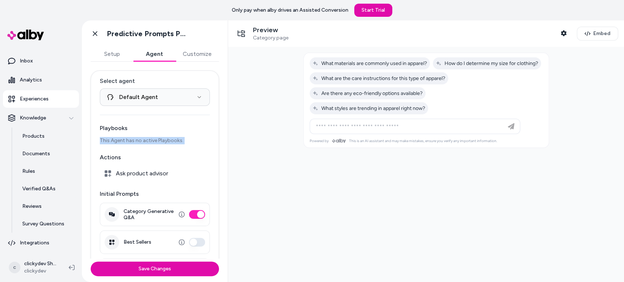
click at [129, 140] on p "This Agent has no active Playbooks." at bounding box center [155, 140] width 110 height 7
click at [171, 140] on p "This Agent has no active Playbooks." at bounding box center [155, 140] width 110 height 7
click at [178, 140] on p "This Agent has no active Playbooks." at bounding box center [155, 140] width 110 height 7
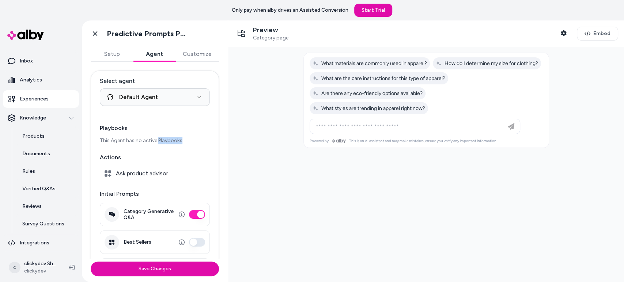
click at [178, 140] on p "This Agent has no active Playbooks." at bounding box center [155, 140] width 110 height 7
drag, startPoint x: 166, startPoint y: 142, endPoint x: 163, endPoint y: 118, distance: 23.9
click at [166, 142] on p "This Agent has no active Playbooks." at bounding box center [155, 140] width 110 height 7
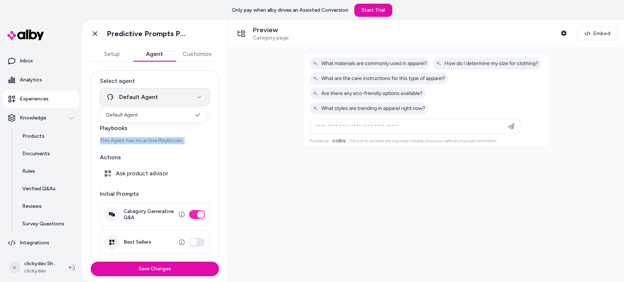
click at [158, 102] on html "**********" at bounding box center [312, 141] width 624 height 282
click at [143, 176] on span "Ask product advisor" at bounding box center [142, 173] width 52 height 7
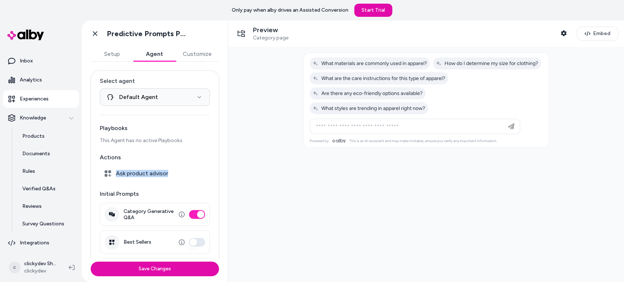
click at [143, 176] on span "Ask product advisor" at bounding box center [142, 173] width 52 height 7
click at [182, 176] on div "Ask product advisor" at bounding box center [155, 173] width 110 height 15
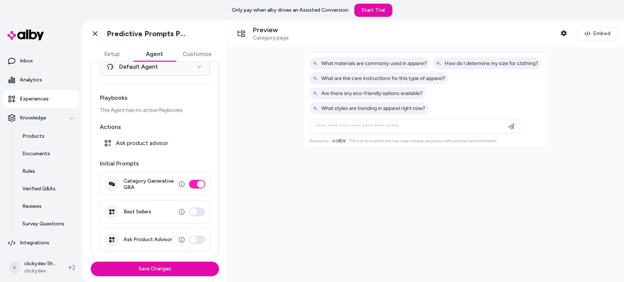
click at [189, 214] on button "Best Sellers" at bounding box center [197, 212] width 16 height 9
click at [189, 240] on button "Ask Product Advisor" at bounding box center [197, 239] width 16 height 9
click at [182, 268] on button "Save Changes" at bounding box center [155, 269] width 128 height 15
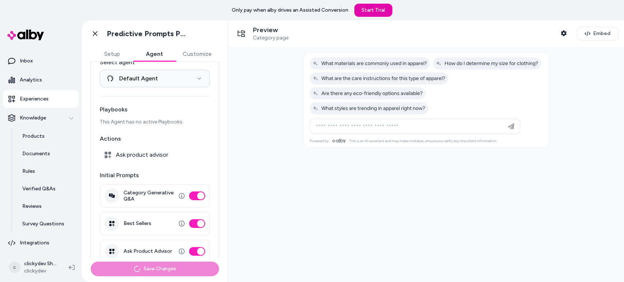
scroll to position [0, 0]
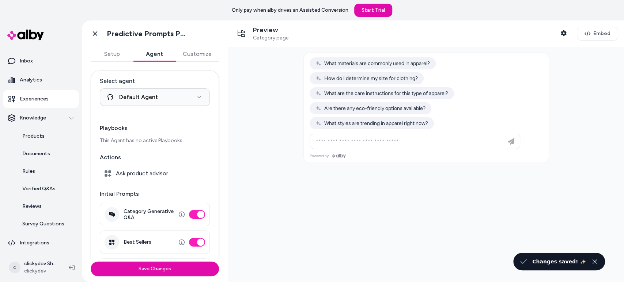
click at [143, 134] on div "Playbooks This Agent has no active Playbooks." at bounding box center [155, 134] width 110 height 20
click at [142, 135] on div "Playbooks This Agent has no active Playbooks." at bounding box center [155, 134] width 110 height 20
click at [146, 142] on p "This Agent has no active Playbooks." at bounding box center [155, 140] width 110 height 7
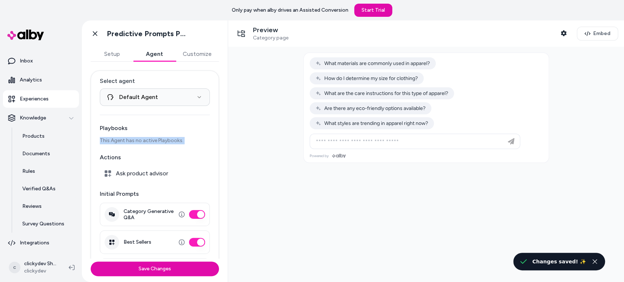
click at [146, 142] on p "This Agent has no active Playbooks." at bounding box center [155, 140] width 110 height 7
click at [165, 143] on p "This Agent has no active Playbooks." at bounding box center [155, 140] width 110 height 7
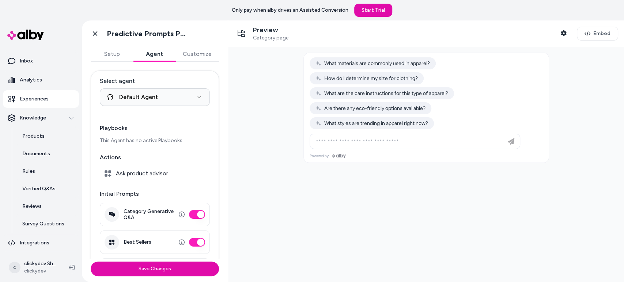
click at [190, 56] on button "Customize" at bounding box center [197, 54] width 44 height 15
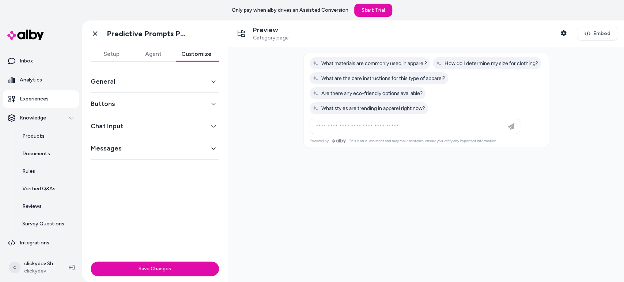
click at [109, 53] on button "Setup" at bounding box center [112, 54] width 42 height 15
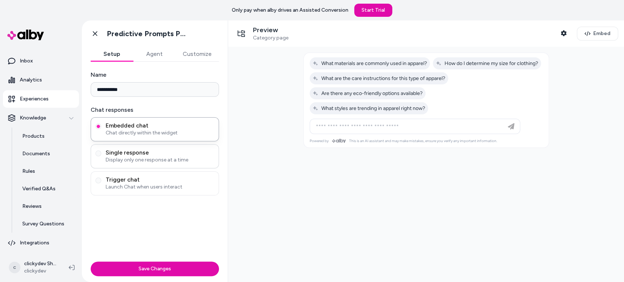
click at [151, 155] on span "Single response" at bounding box center [160, 152] width 109 height 7
click at [101, 155] on button "Single response Display only one response at a time" at bounding box center [98, 154] width 6 height 6
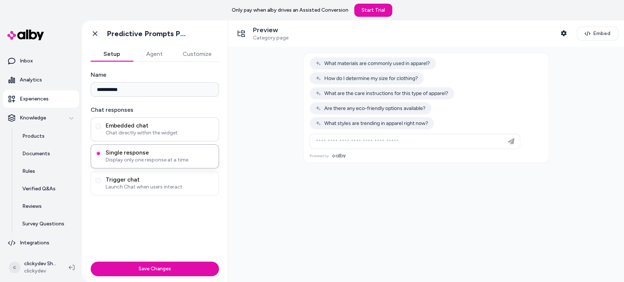
click at [151, 130] on span "Chat directly within the widget" at bounding box center [160, 132] width 109 height 7
click at [101, 129] on button "Embedded chat Chat directly within the widget" at bounding box center [98, 127] width 6 height 6
click at [173, 210] on div "**********" at bounding box center [155, 160] width 146 height 197
click at [586, 33] on icon "button" at bounding box center [588, 33] width 6 height 5
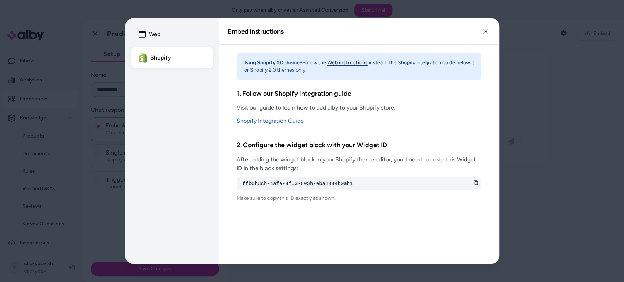
click at [475, 184] on icon at bounding box center [475, 182] width 5 height 5
click at [302, 200] on p "Make sure to copy this ID exactly as shown." at bounding box center [359, 198] width 245 height 7
click at [348, 212] on div "Using Shopify 1.0 theme? Follow the Web instructions instead. The Shopify integ…" at bounding box center [359, 154] width 280 height 219
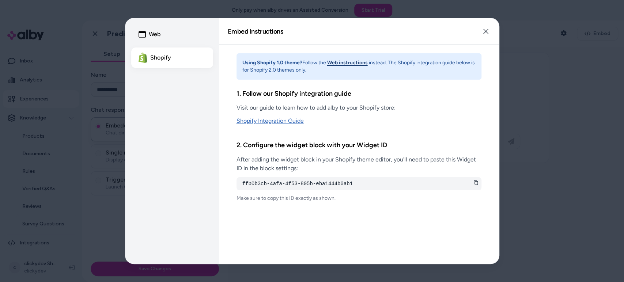
click at [284, 122] on link "Shopify Integration Guide" at bounding box center [359, 121] width 245 height 9
click at [489, 33] on button "Close" at bounding box center [486, 31] width 15 height 15
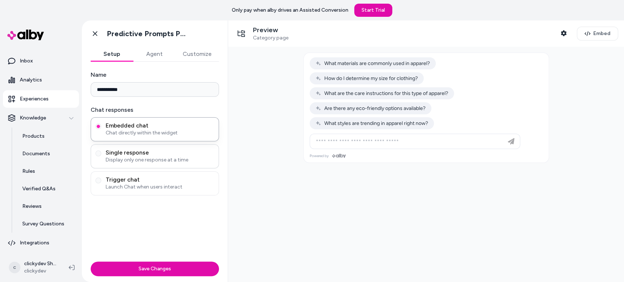
click at [175, 159] on span "Display only one response at a time" at bounding box center [160, 159] width 109 height 7
click at [101, 156] on button "Single response Display only one response at a time" at bounding box center [98, 154] width 6 height 6
click at [186, 181] on span "Trigger chat" at bounding box center [160, 179] width 109 height 7
click at [101, 181] on button "Trigger chat Launch Chat when users interact" at bounding box center [98, 181] width 6 height 6
click at [191, 133] on span "Chat directly within the widget" at bounding box center [160, 132] width 109 height 7
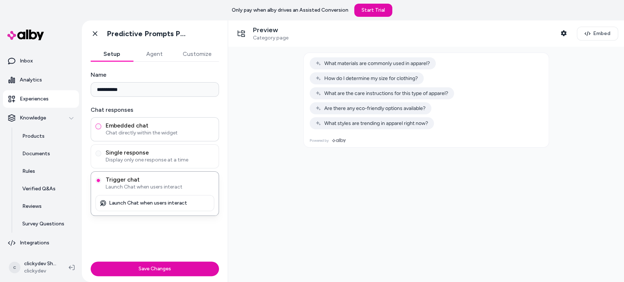
click at [101, 129] on button "Embedded chat Chat directly within the widget" at bounding box center [98, 127] width 6 height 6
click at [141, 58] on button "Agent" at bounding box center [154, 54] width 42 height 15
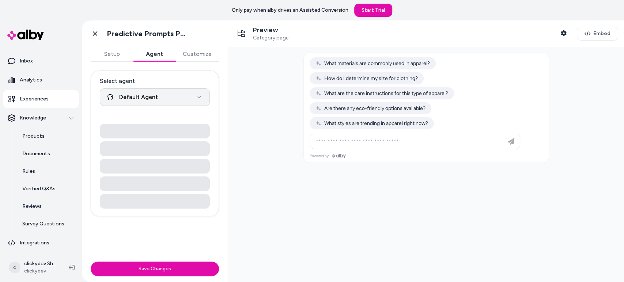
click at [181, 95] on html "**********" at bounding box center [312, 141] width 624 height 282
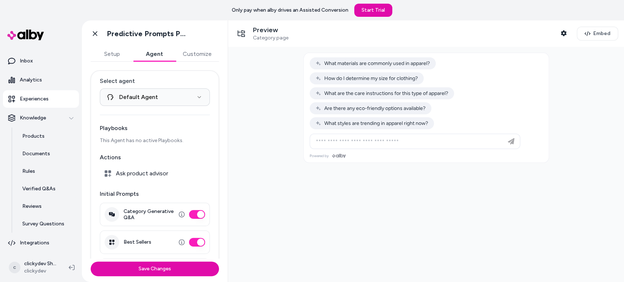
click at [152, 142] on p "This Agent has no active Playbooks." at bounding box center [155, 140] width 110 height 7
click at [175, 136] on div "Playbooks This Agent has no active Playbooks." at bounding box center [155, 134] width 110 height 20
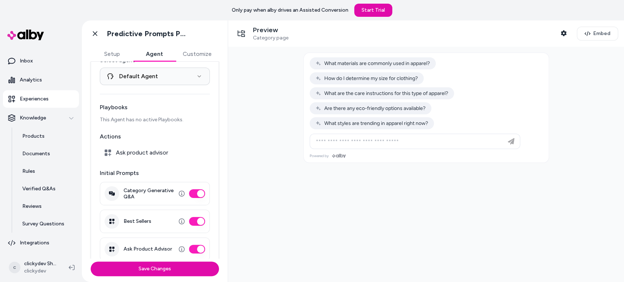
scroll to position [30, 0]
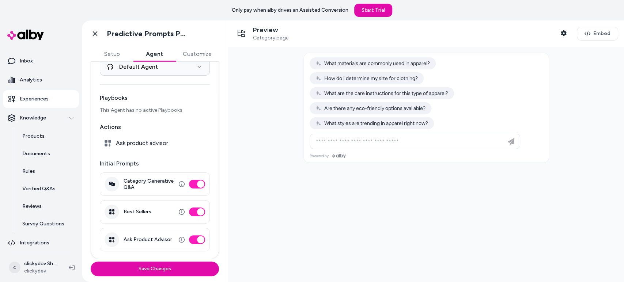
click at [152, 145] on span "Ask product advisor" at bounding box center [142, 143] width 52 height 7
click at [167, 142] on span "Ask product advisor" at bounding box center [142, 143] width 52 height 7
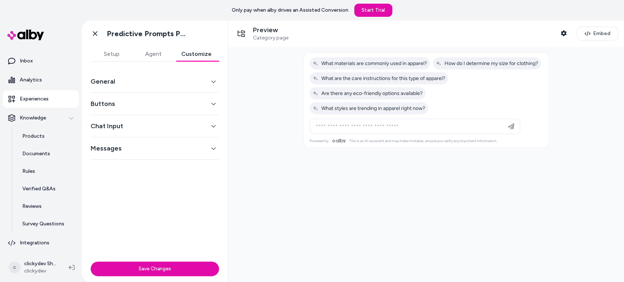
click at [193, 58] on button "Customize" at bounding box center [196, 54] width 45 height 15
click at [201, 99] on button "Buttons" at bounding box center [155, 104] width 128 height 10
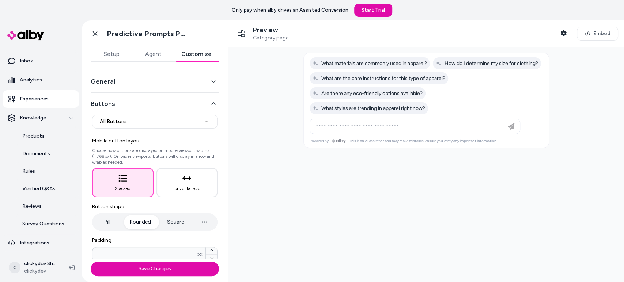
scroll to position [81, 0]
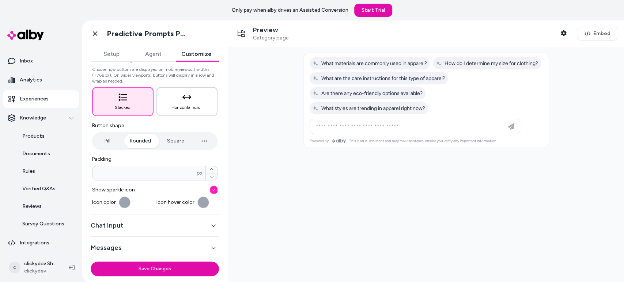
click at [185, 105] on span "Horizontal scroll" at bounding box center [186, 108] width 31 height 6
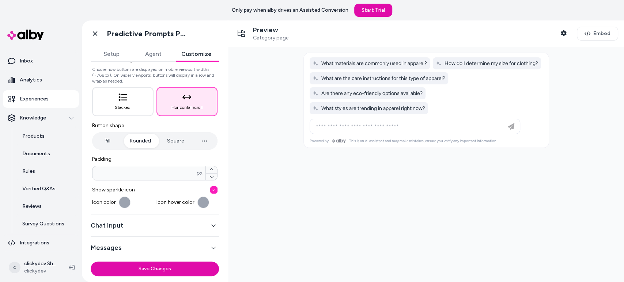
click at [185, 105] on span "Horizontal scroll" at bounding box center [186, 108] width 31 height 6
click at [129, 100] on button "Stacked" at bounding box center [122, 101] width 61 height 29
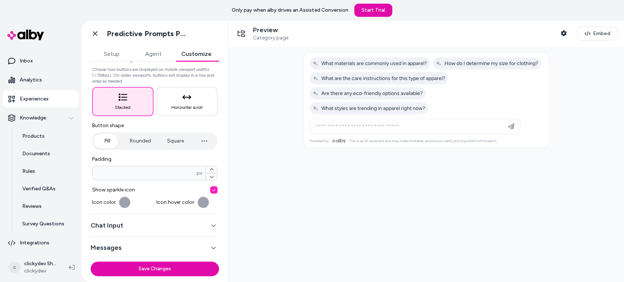
click at [106, 137] on button "Pill" at bounding box center [107, 141] width 27 height 15
click at [107, 141] on button "Pill" at bounding box center [107, 141] width 27 height 15
click at [142, 139] on button "Rounded" at bounding box center [140, 141] width 36 height 15
click at [154, 218] on div "Chat Input" at bounding box center [155, 226] width 128 height 22
click at [159, 224] on button "Chat Input" at bounding box center [155, 225] width 128 height 10
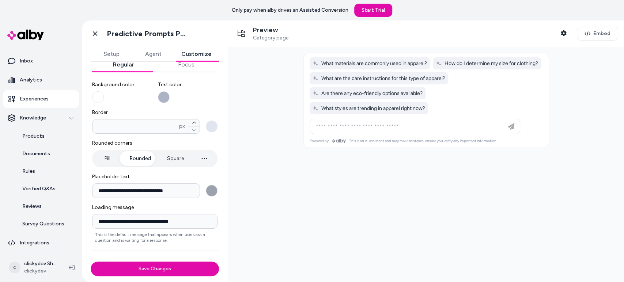
scroll to position [95, 0]
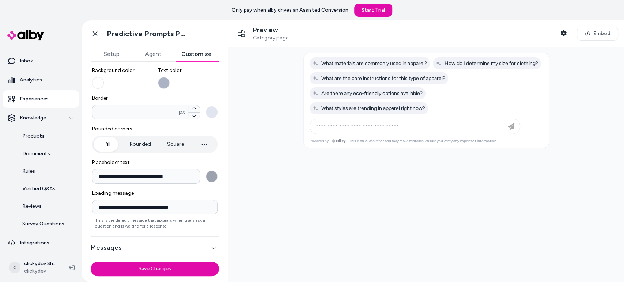
click at [104, 146] on button "Pill" at bounding box center [107, 144] width 27 height 15
click at [133, 146] on button "Rounded" at bounding box center [140, 144] width 36 height 15
click at [168, 140] on button "Square" at bounding box center [175, 144] width 31 height 15
click at [143, 147] on button "Rounded" at bounding box center [140, 144] width 36 height 15
click at [107, 146] on button "Pill" at bounding box center [107, 144] width 27 height 15
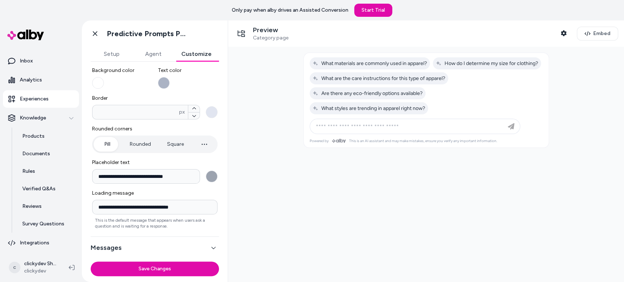
click at [140, 208] on input "**********" at bounding box center [154, 207] width 125 height 15
click at [186, 205] on input "**********" at bounding box center [154, 207] width 125 height 15
click at [171, 250] on button "Messages" at bounding box center [155, 248] width 128 height 10
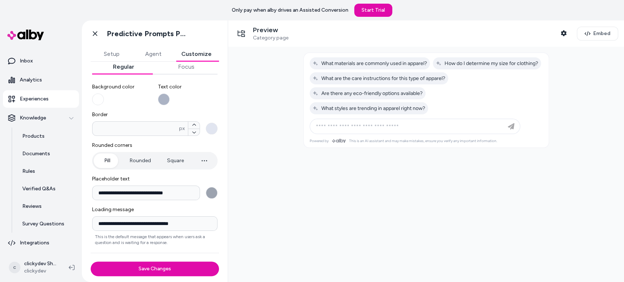
scroll to position [79, 0]
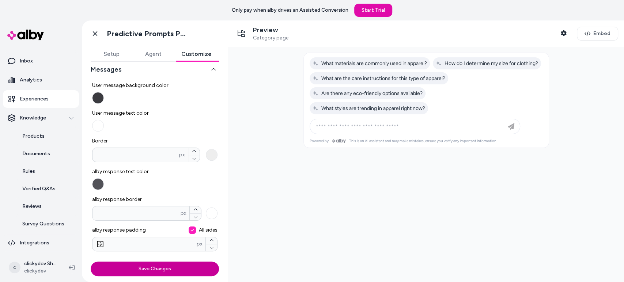
click at [172, 268] on button "Save Changes" at bounding box center [155, 269] width 128 height 15
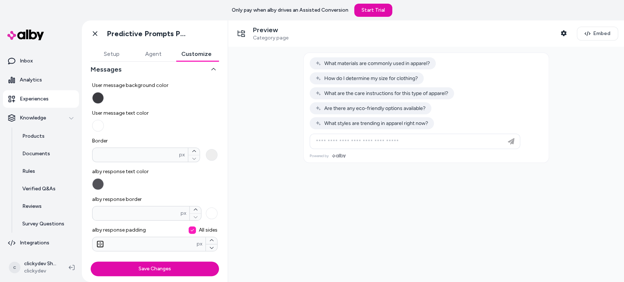
click at [328, 206] on div at bounding box center [426, 164] width 396 height 235
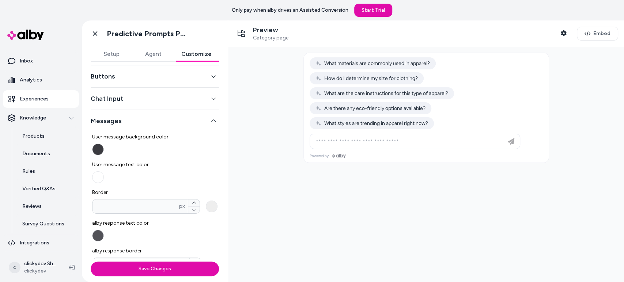
scroll to position [0, 0]
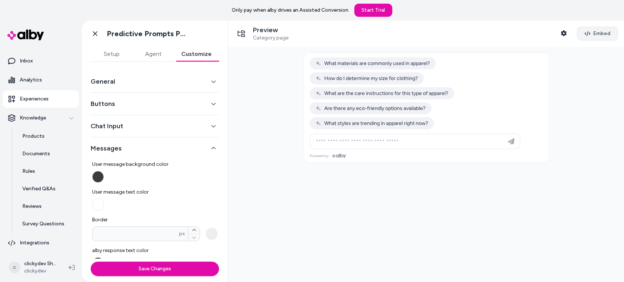
click at [585, 33] on icon "button" at bounding box center [588, 34] width 6 height 6
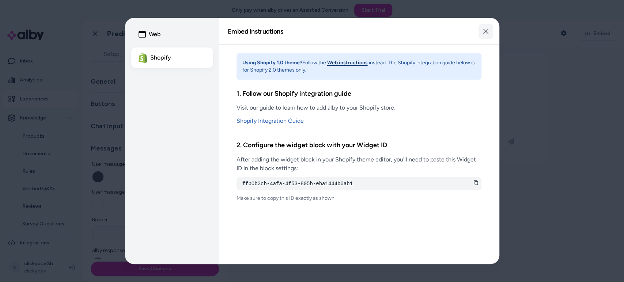
click at [487, 33] on icon "button" at bounding box center [486, 32] width 6 height 6
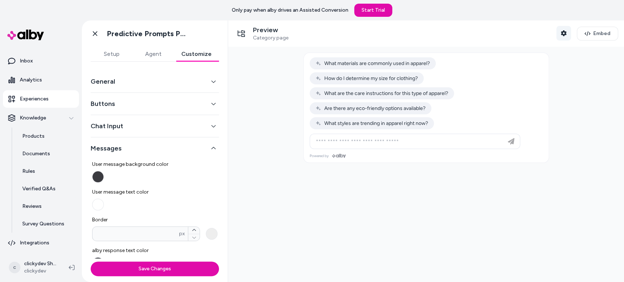
click at [563, 31] on icon "button" at bounding box center [564, 33] width 6 height 6
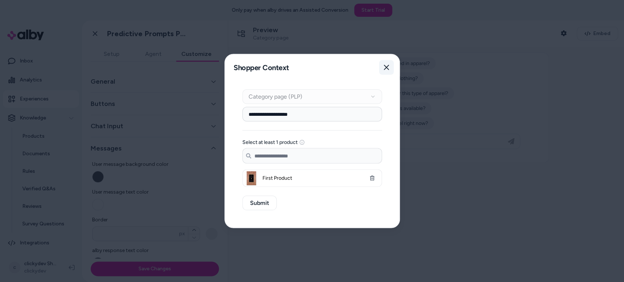
click at [389, 63] on button "Close" at bounding box center [386, 67] width 15 height 15
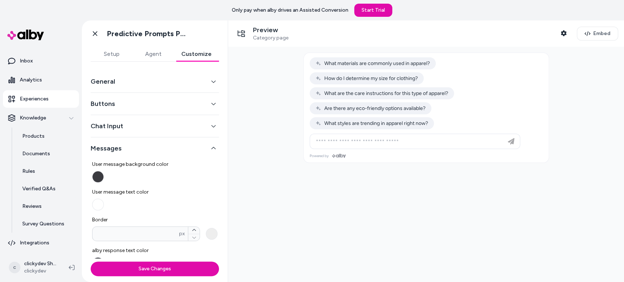
click at [302, 229] on div at bounding box center [426, 164] width 396 height 235
click at [128, 89] on div "General" at bounding box center [155, 82] width 128 height 22
click at [107, 76] on div "General" at bounding box center [155, 82] width 128 height 22
click at [105, 85] on button "General" at bounding box center [155, 81] width 128 height 10
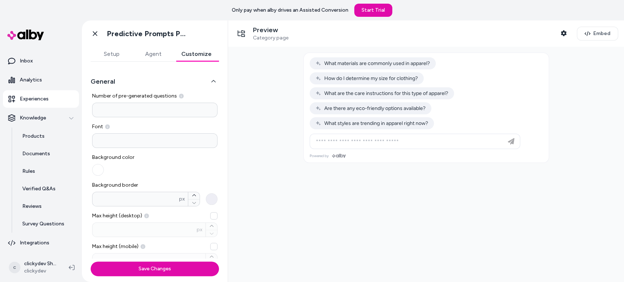
click at [114, 109] on input "*" at bounding box center [154, 110] width 125 height 15
click at [48, 185] on p "Verified Q&As" at bounding box center [38, 188] width 33 height 7
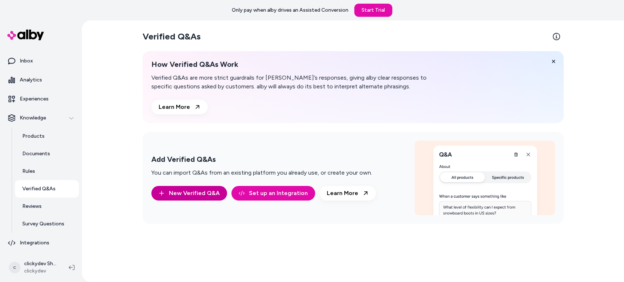
click at [204, 190] on button "New Verified Q&A" at bounding box center [189, 193] width 76 height 15
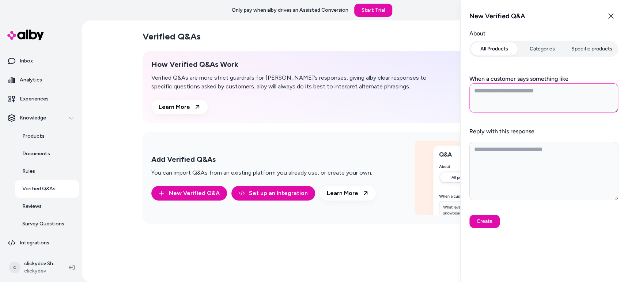
click at [507, 90] on textarea "When a customer says something like" at bounding box center [543, 97] width 149 height 29
click at [202, 107] on link "Learn More" at bounding box center [179, 107] width 56 height 15
type textarea "*"
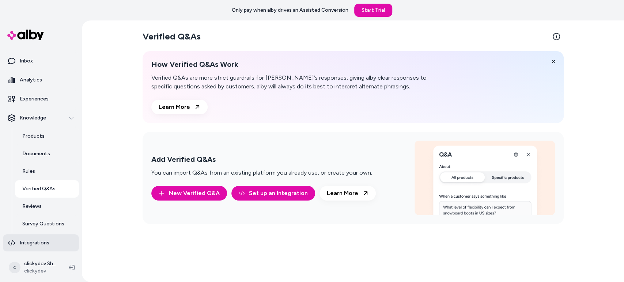
click at [43, 245] on p "Integrations" at bounding box center [35, 242] width 30 height 7
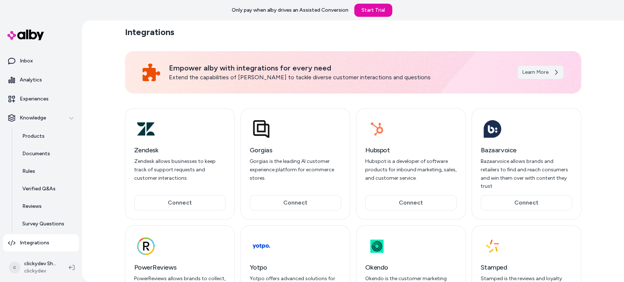
click at [526, 71] on link "Learn More" at bounding box center [540, 72] width 46 height 14
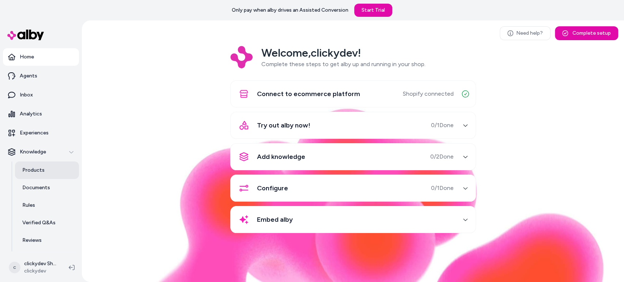
click at [55, 177] on link "Products" at bounding box center [47, 171] width 64 height 18
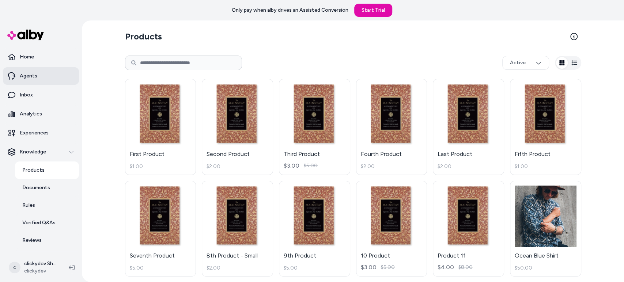
click at [41, 83] on link "Agents" at bounding box center [41, 76] width 76 height 18
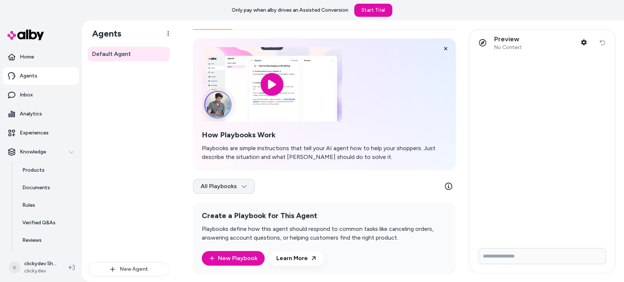
scroll to position [27, 0]
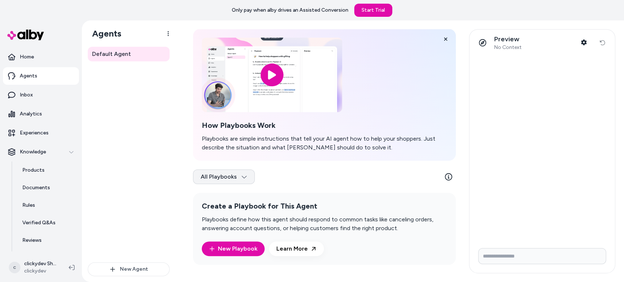
click at [236, 177] on html "Only pay when [PERSON_NAME] drives an Assisted Conversion Start Trial Home Agen…" at bounding box center [312, 141] width 624 height 282
click at [321, 164] on html "Only pay when [PERSON_NAME] drives an Assisted Conversion Start Trial Home Agen…" at bounding box center [312, 141] width 624 height 282
click at [253, 246] on link "New Playbook" at bounding box center [233, 249] width 63 height 15
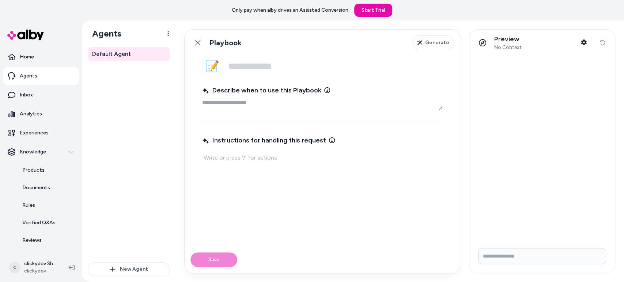
click at [279, 64] on input "Name" at bounding box center [336, 66] width 214 height 20
click at [129, 268] on button "New Agent" at bounding box center [129, 270] width 82 height 14
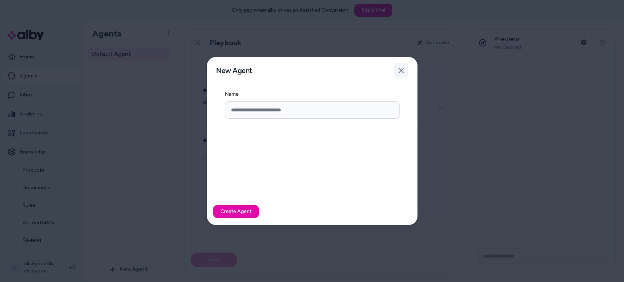
click at [398, 71] on icon "button" at bounding box center [401, 71] width 6 height 6
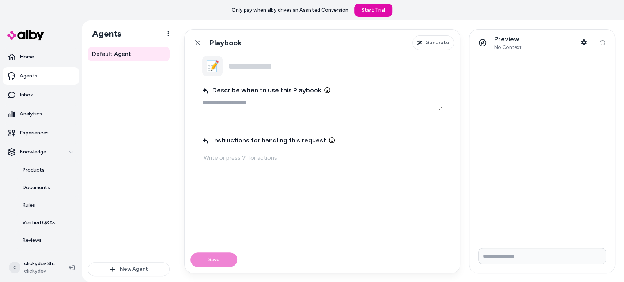
click at [213, 69] on button "📝" at bounding box center [212, 66] width 20 height 20
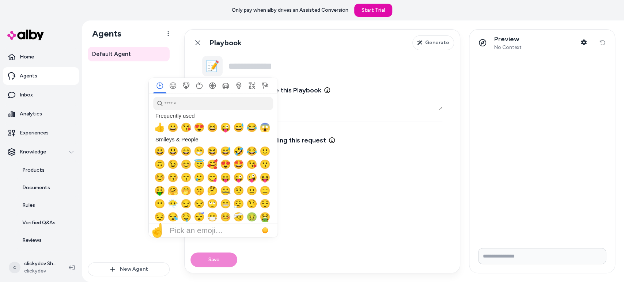
click at [214, 66] on button "📝" at bounding box center [212, 66] width 20 height 20
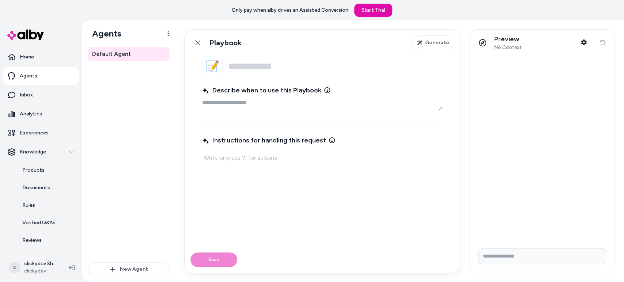
click at [283, 65] on input "Name" at bounding box center [336, 66] width 214 height 20
click at [584, 41] on icon "button" at bounding box center [583, 42] width 5 height 6
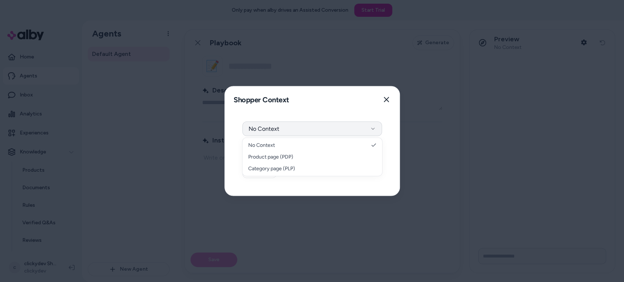
click at [299, 132] on button "No Context" at bounding box center [312, 129] width 140 height 15
click at [289, 132] on button "No Context" at bounding box center [312, 129] width 140 height 15
click at [260, 167] on button "Submit" at bounding box center [259, 171] width 34 height 15
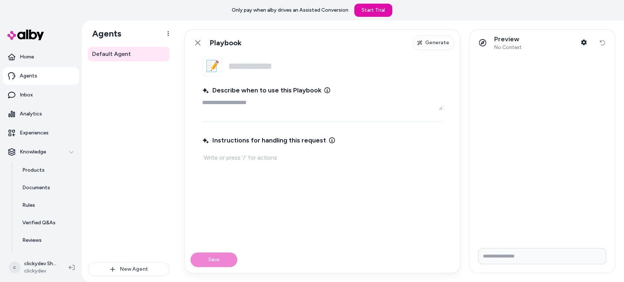
click at [253, 155] on p at bounding box center [322, 158] width 237 height 10
click at [280, 92] on span "Describe when to use this Playbook" at bounding box center [261, 90] width 119 height 10
click at [280, 95] on textarea "Describe when to use this Playbook" at bounding box center [322, 102] width 240 height 15
click at [304, 99] on textarea "Describe when to use this Playbook" at bounding box center [322, 102] width 240 height 15
type textarea "*"
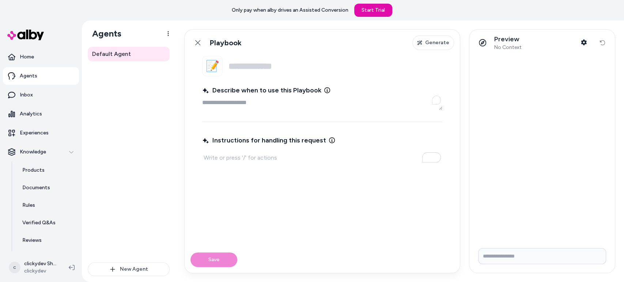
click at [254, 67] on input "Name" at bounding box center [336, 66] width 214 height 20
